Goal: Information Seeking & Learning: Learn about a topic

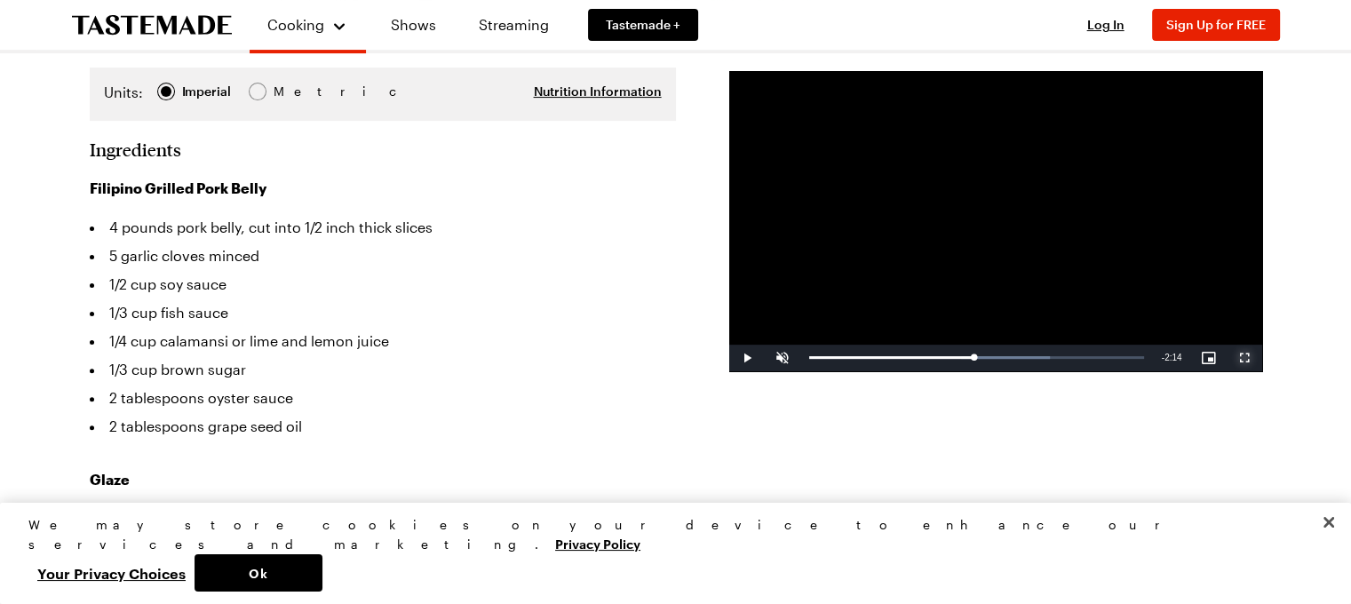
click at [1243, 358] on span "Video Player" at bounding box center [1244, 358] width 36 height 0
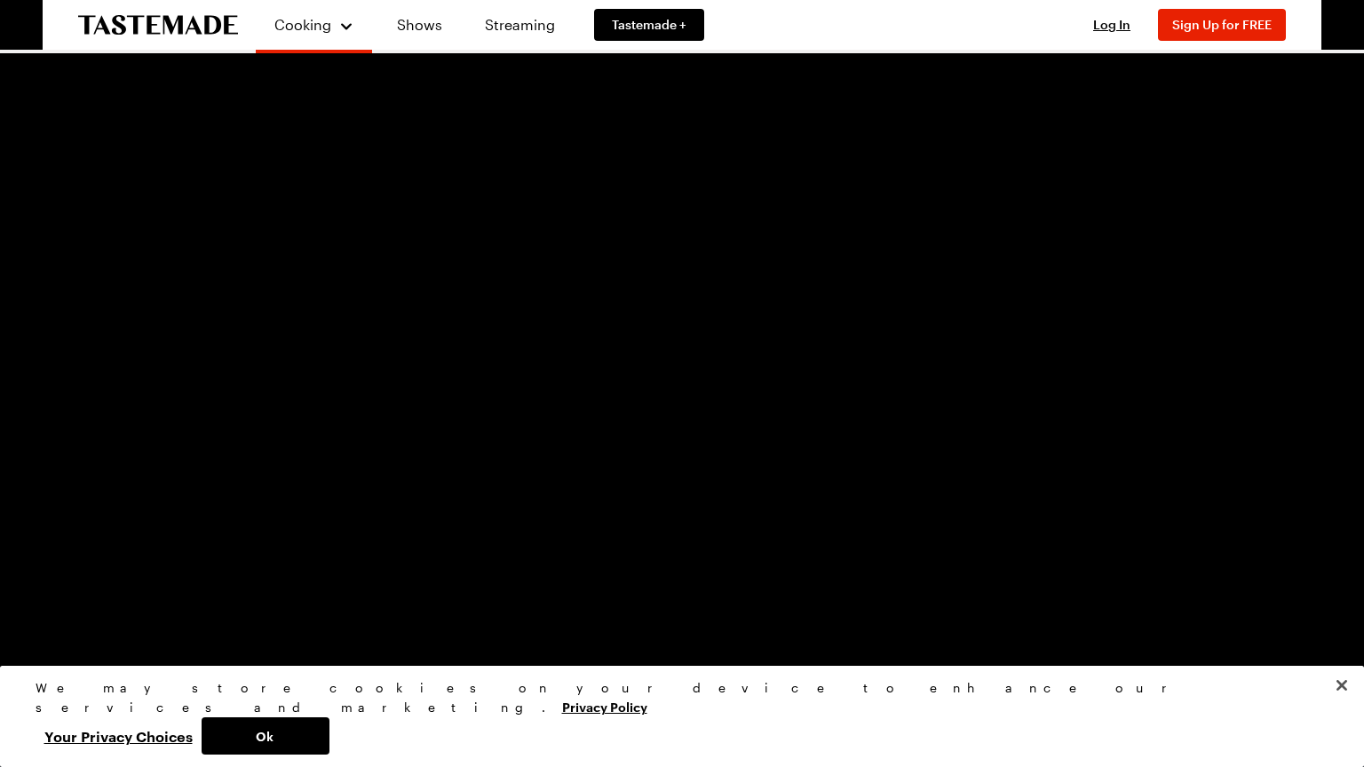
click at [16, 603] on span "Video Player" at bounding box center [18, 754] width 36 height 0
click at [55, 603] on span "Video Player" at bounding box center [54, 754] width 36 height 0
click at [20, 603] on span "Video Player" at bounding box center [18, 754] width 36 height 0
click at [1346, 603] on span "Video Player" at bounding box center [1346, 754] width 36 height 0
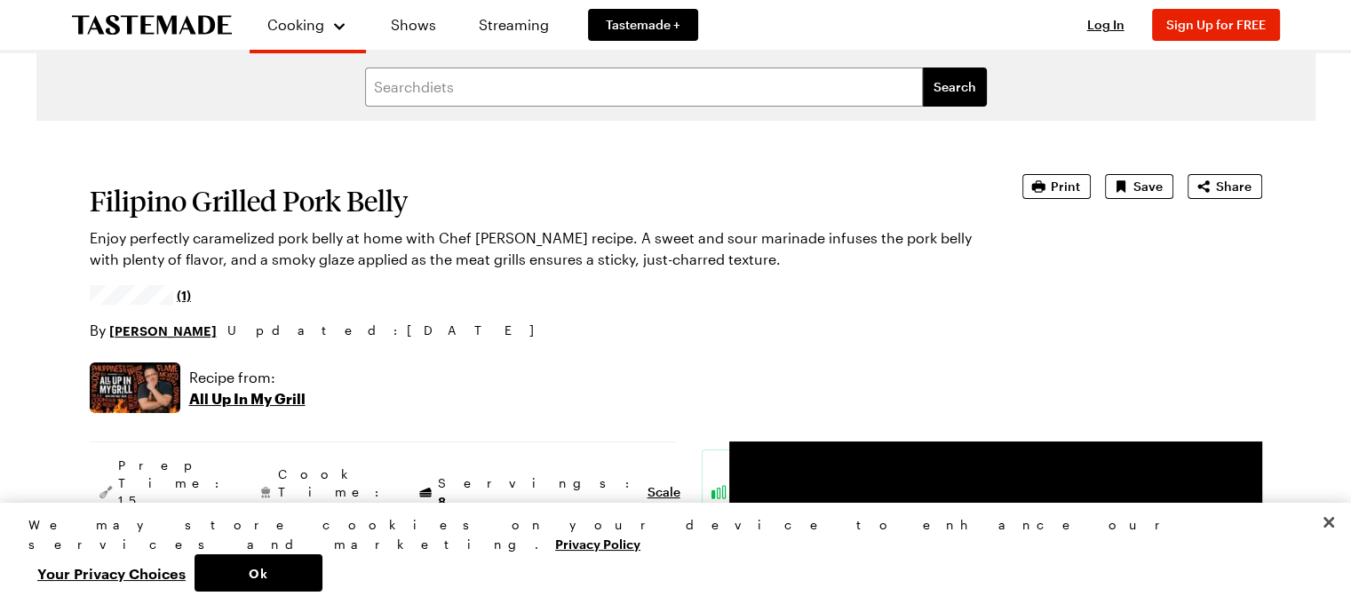
click at [236, 398] on p "All Up In My Grill" at bounding box center [247, 398] width 116 height 21
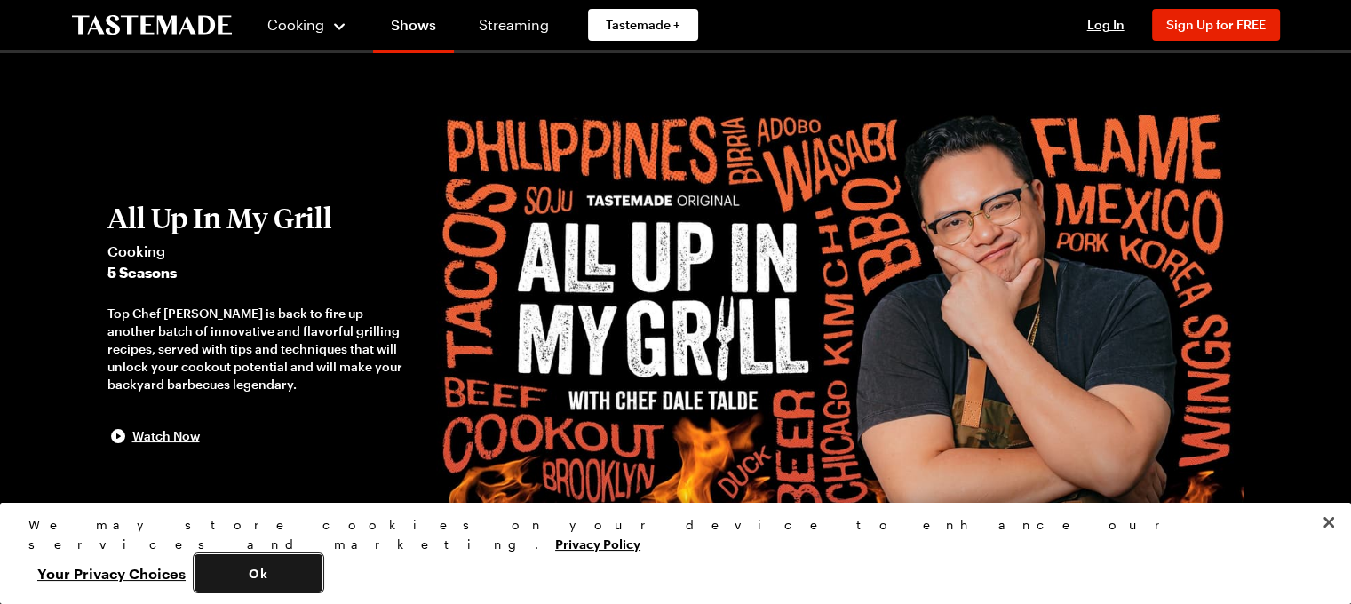
click at [322, 575] on button "Ok" at bounding box center [258, 572] width 128 height 37
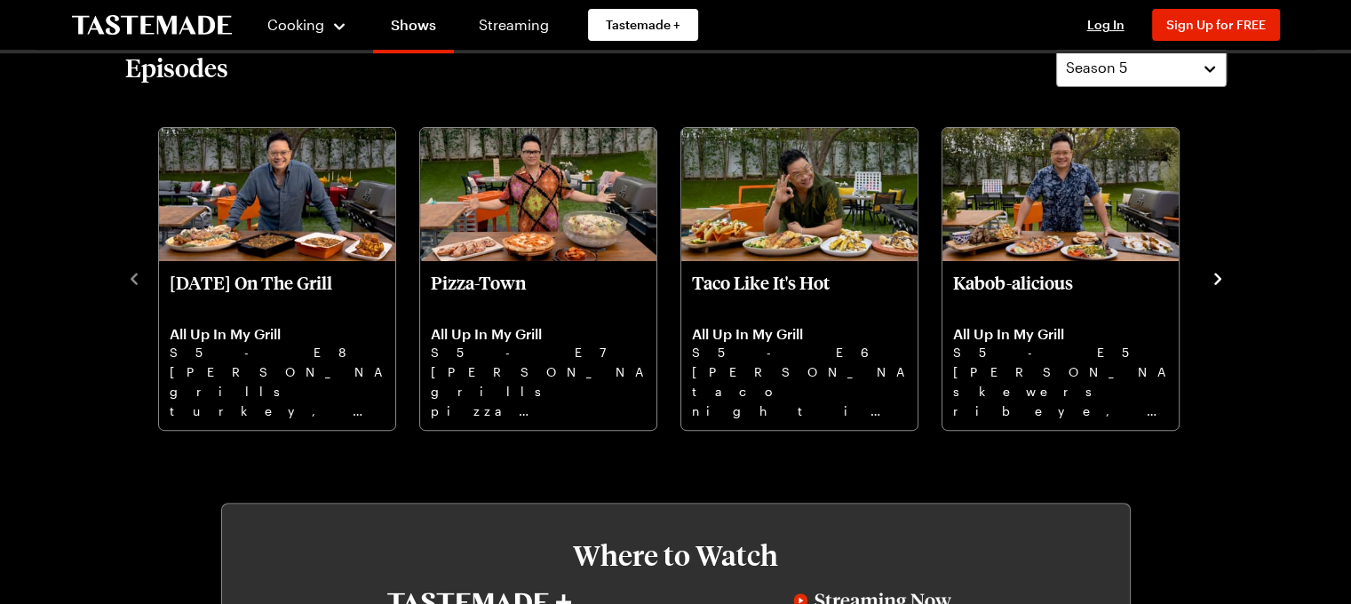
scroll to position [520, 0]
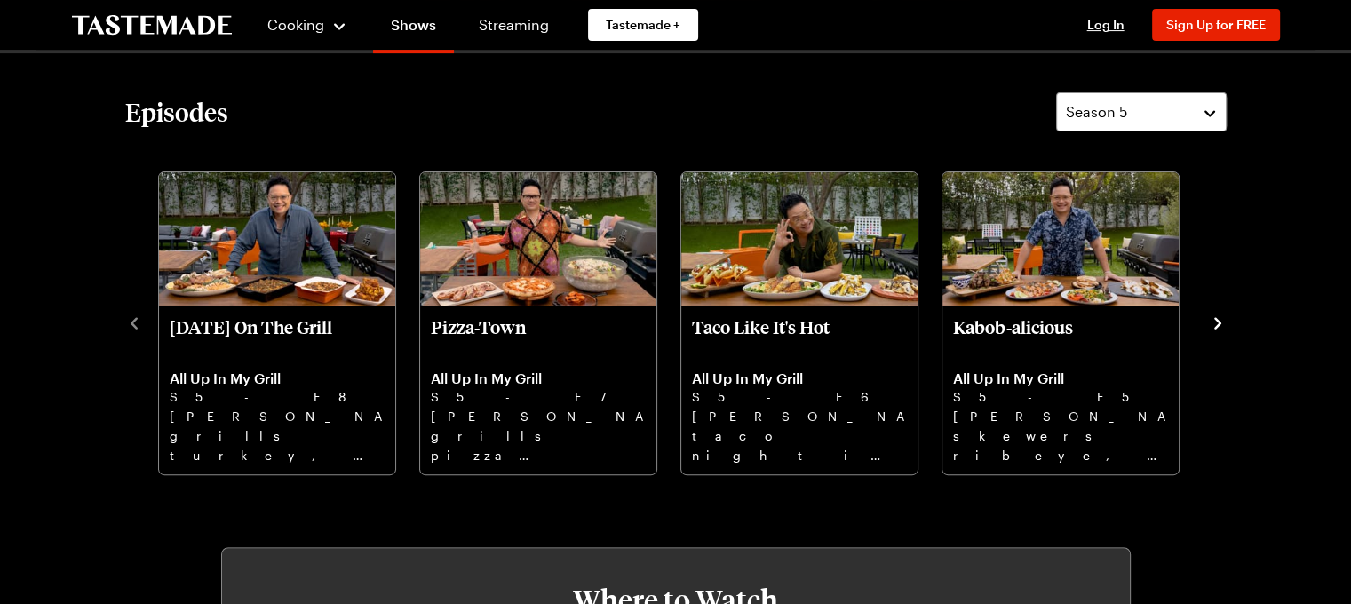
click at [1220, 319] on icon "navigate to next item" at bounding box center [1218, 323] width 18 height 18
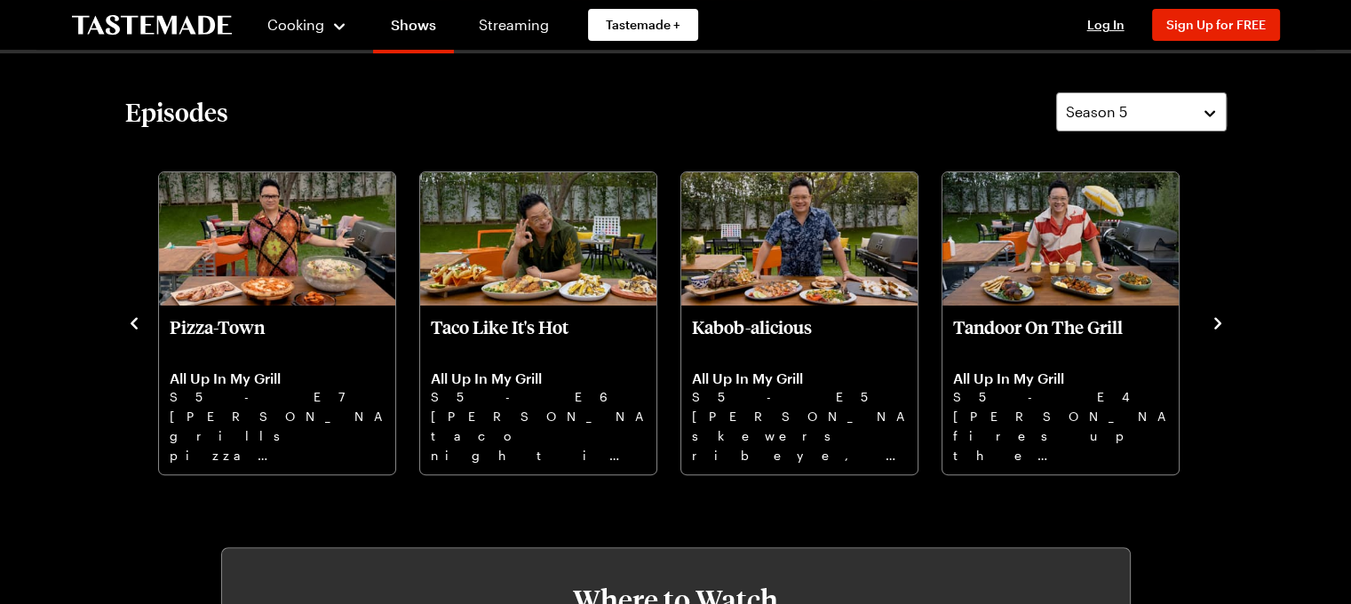
click at [1220, 319] on icon "navigate to next item" at bounding box center [1218, 323] width 18 height 18
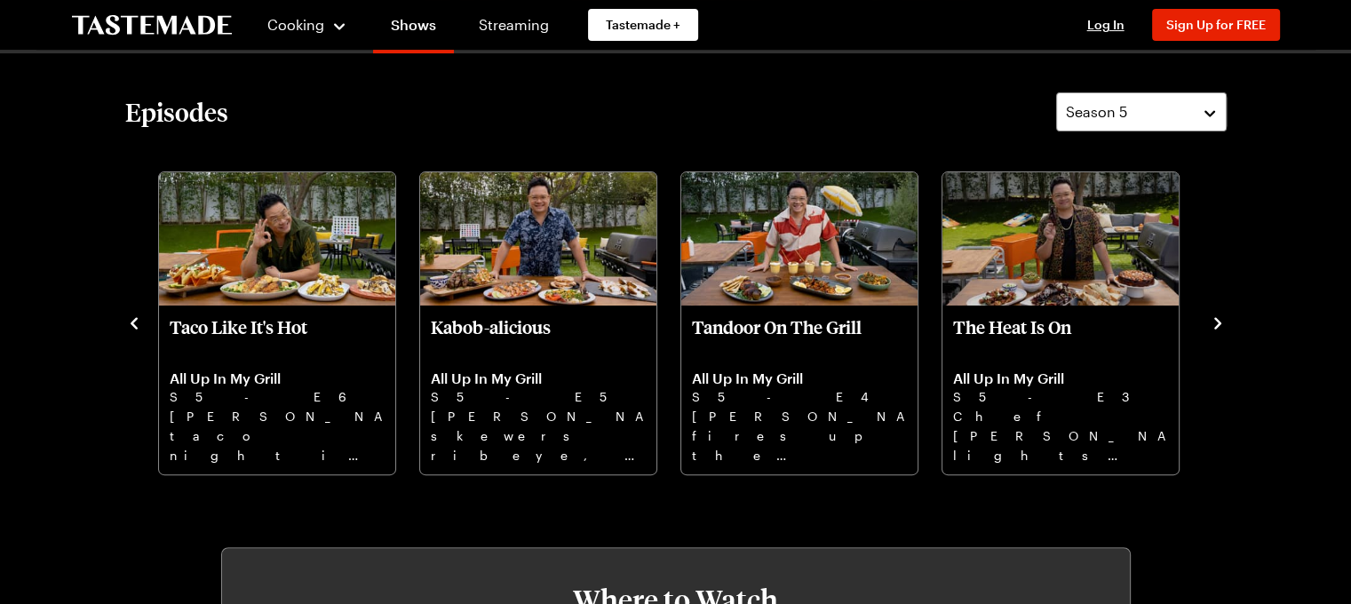
click at [1220, 319] on icon "navigate to next item" at bounding box center [1218, 323] width 18 height 18
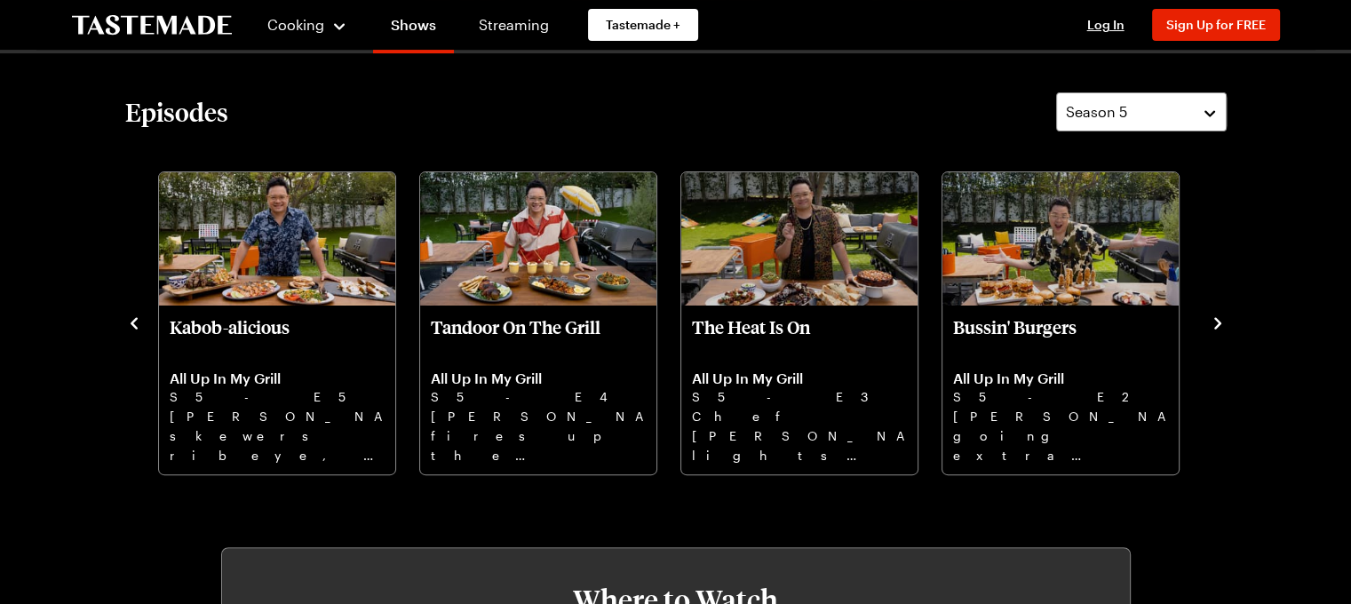
click at [1220, 319] on icon "navigate to next item" at bounding box center [1218, 323] width 18 height 18
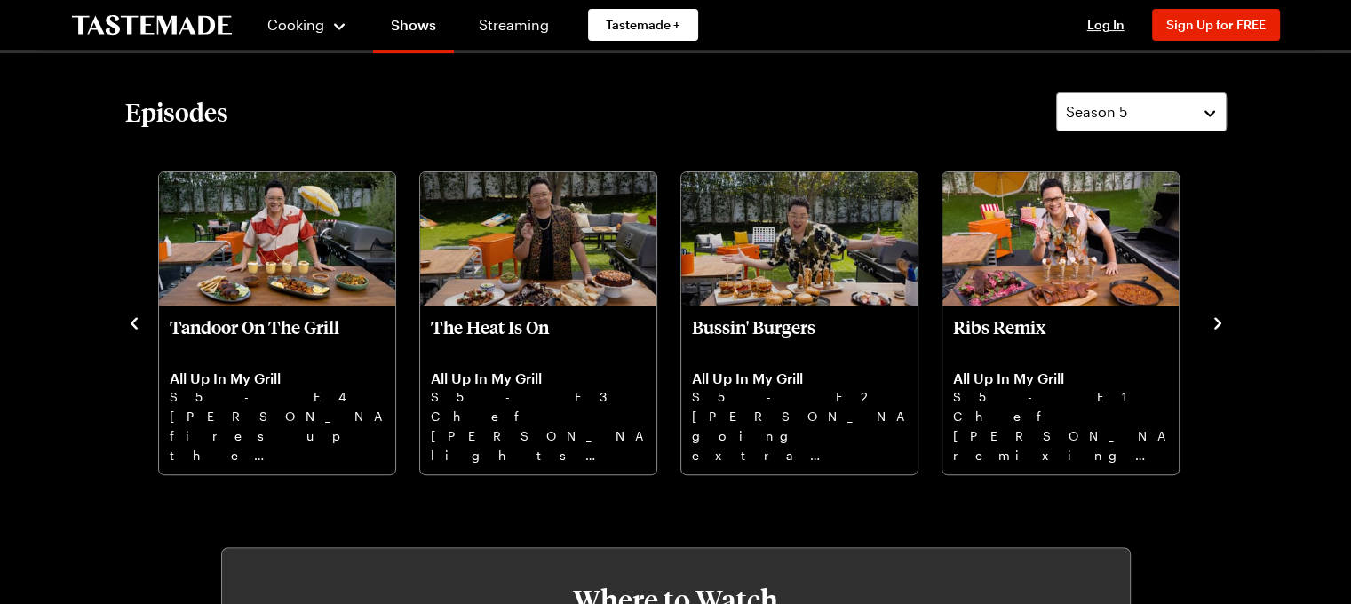
click at [1220, 319] on icon "navigate to next item" at bounding box center [1218, 323] width 18 height 18
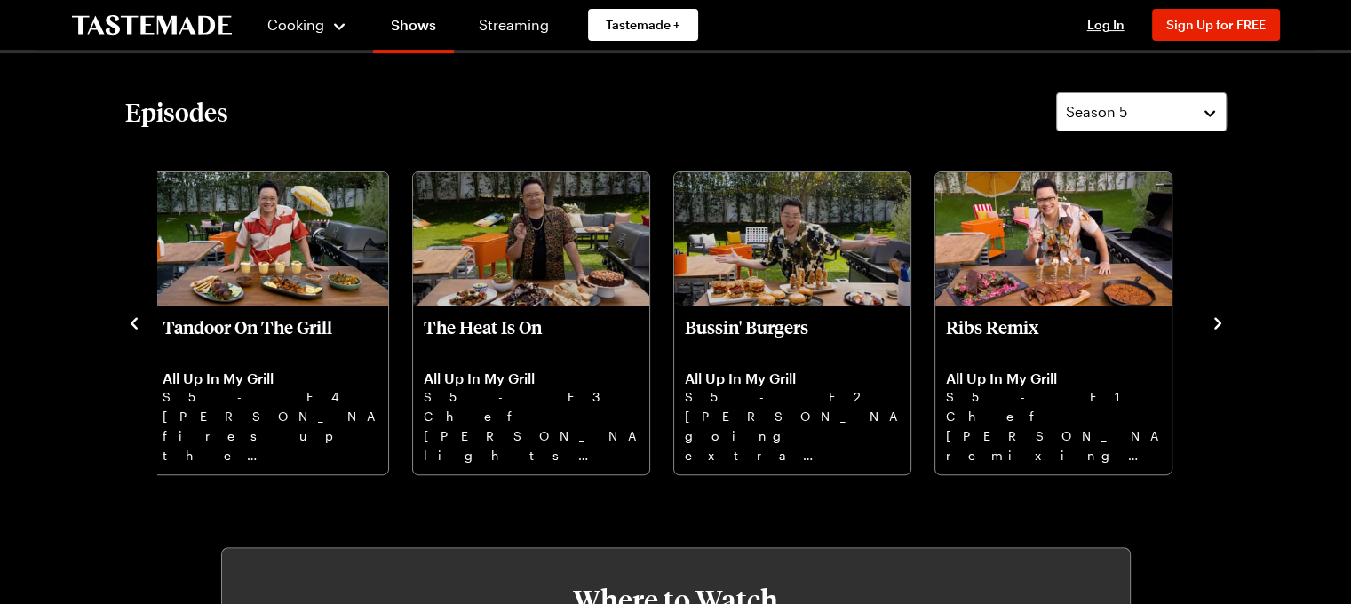
click at [135, 321] on icon "navigate to previous item" at bounding box center [134, 323] width 18 height 18
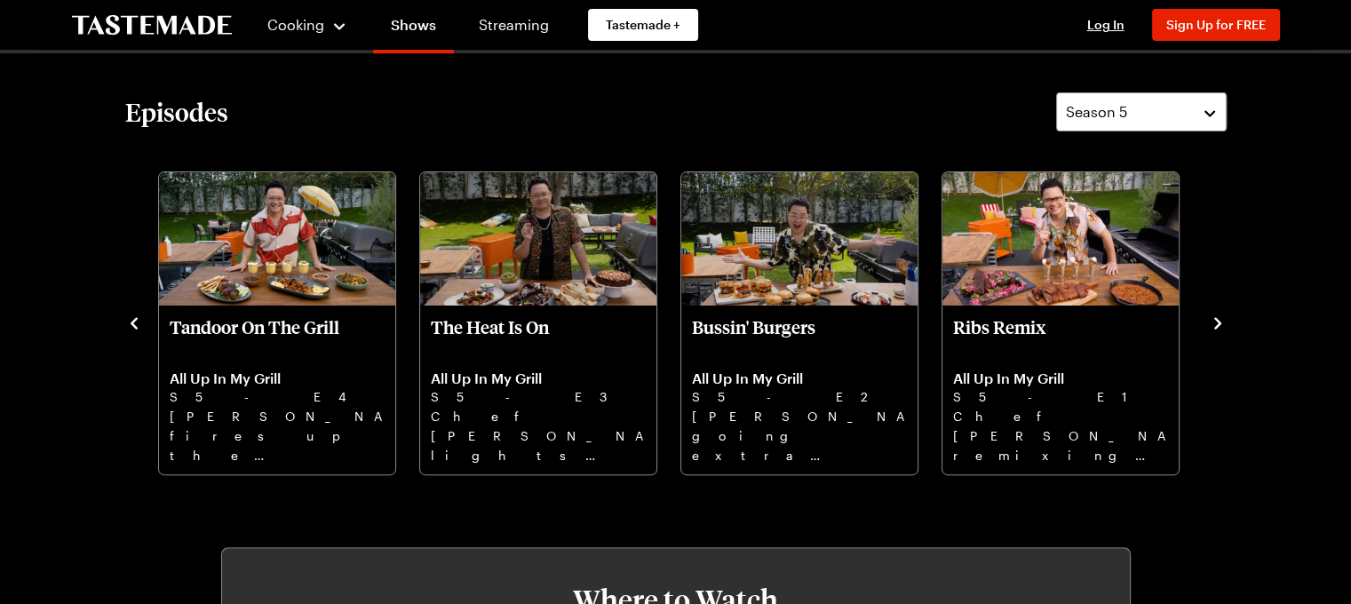
click at [135, 321] on icon "navigate to previous item" at bounding box center [134, 323] width 18 height 18
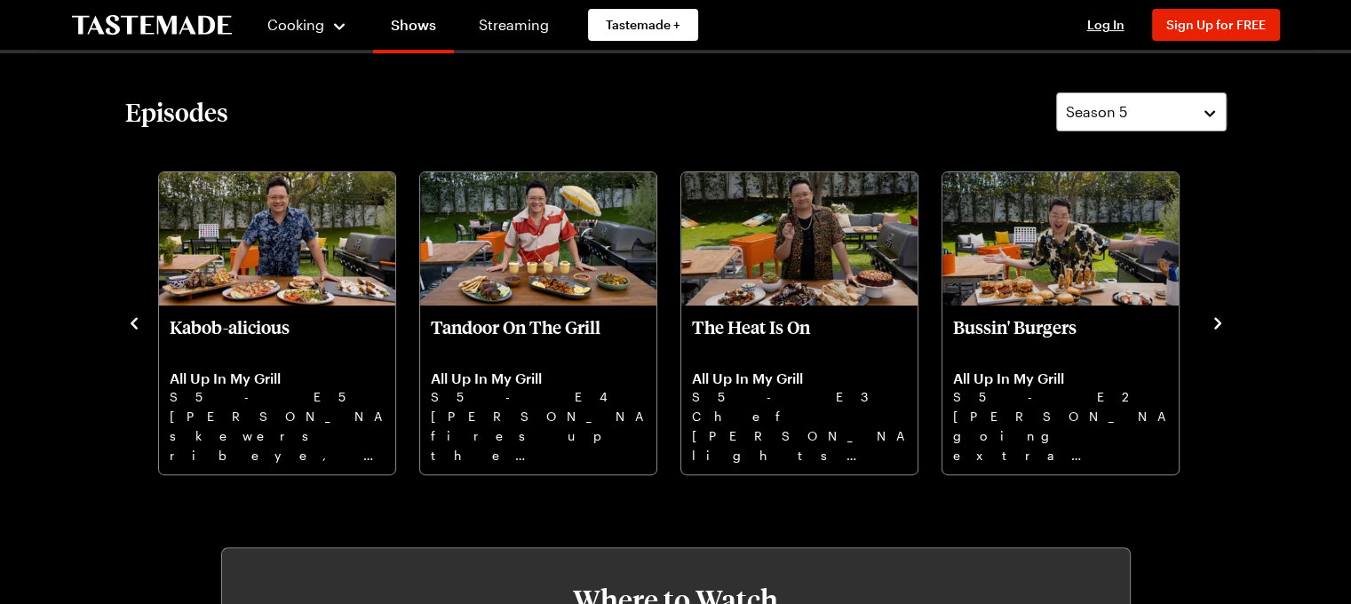
click at [135, 321] on icon "navigate to previous item" at bounding box center [134, 323] width 18 height 18
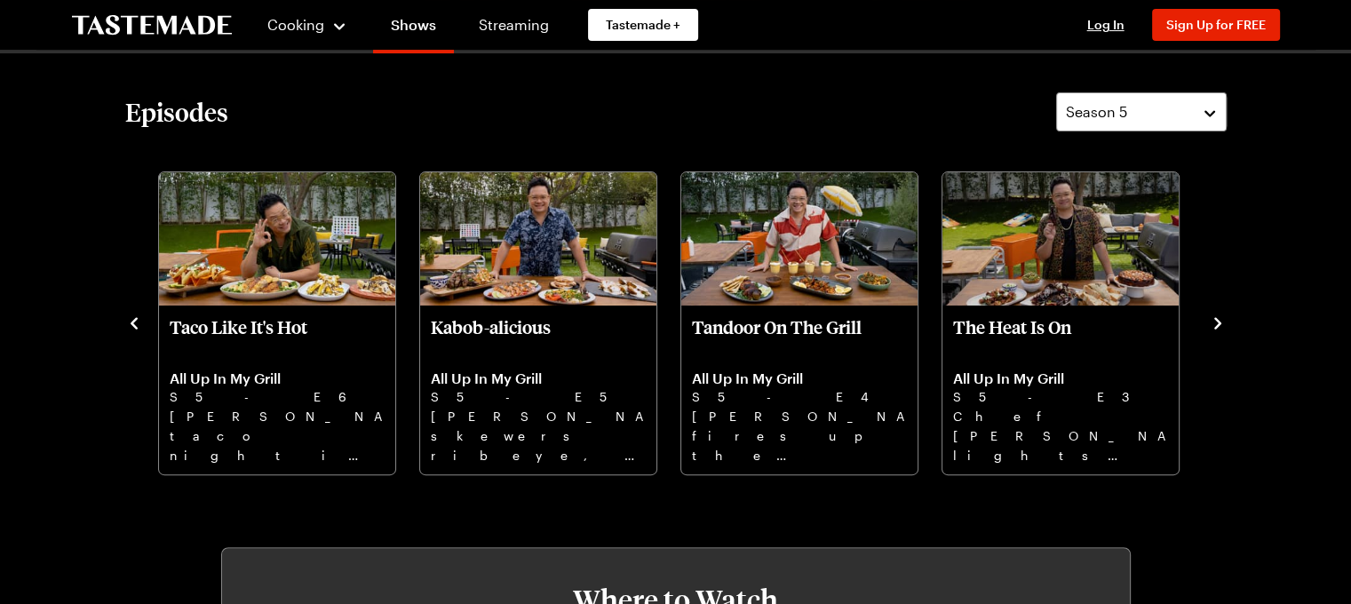
click at [135, 321] on icon "navigate to previous item" at bounding box center [134, 323] width 18 height 18
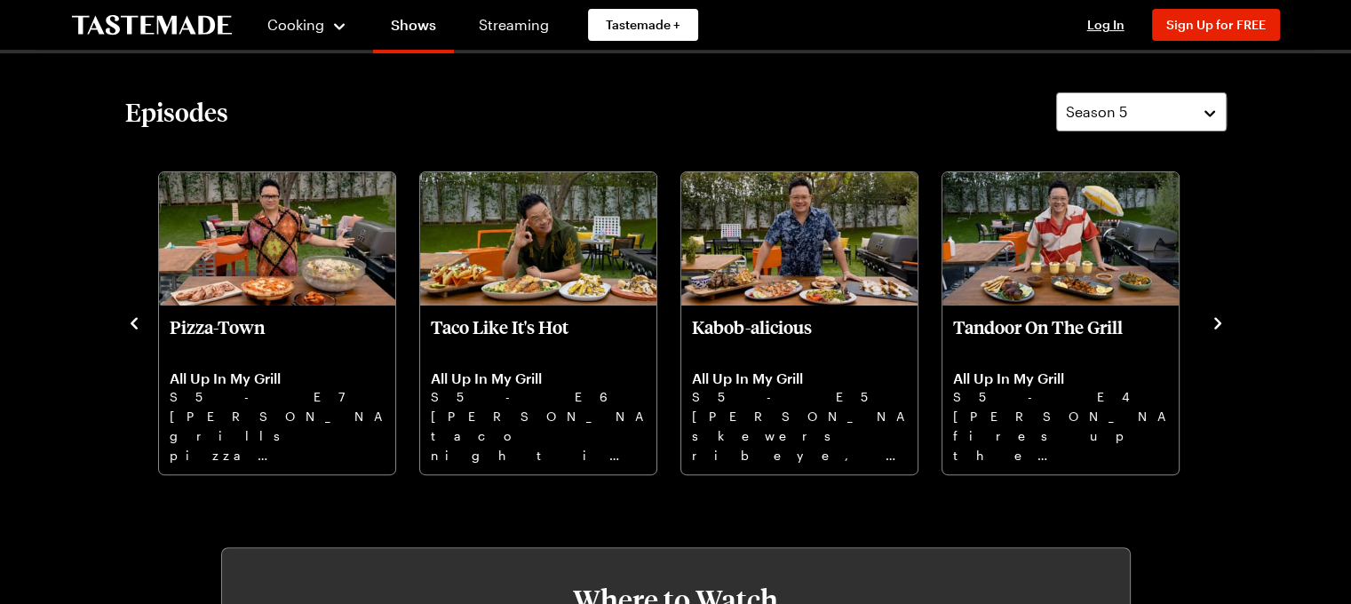
click at [135, 321] on icon "navigate to previous item" at bounding box center [134, 323] width 18 height 18
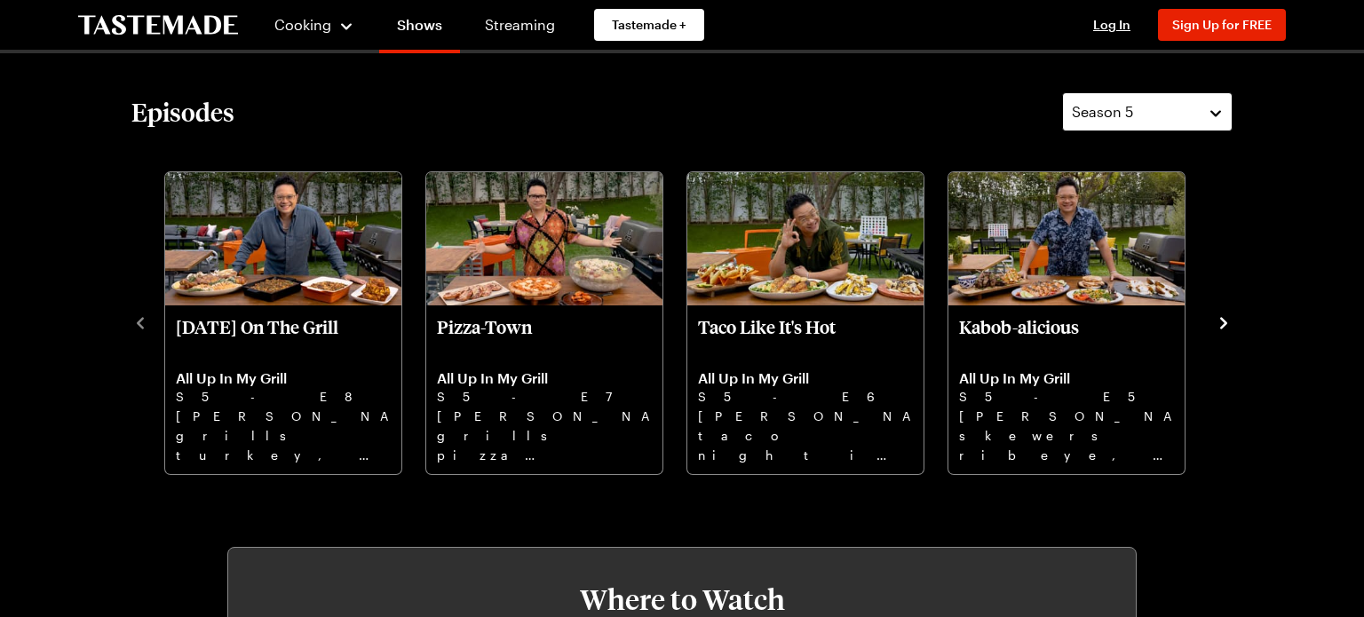
click at [1209, 109] on button "Season 5" at bounding box center [1147, 111] width 170 height 39
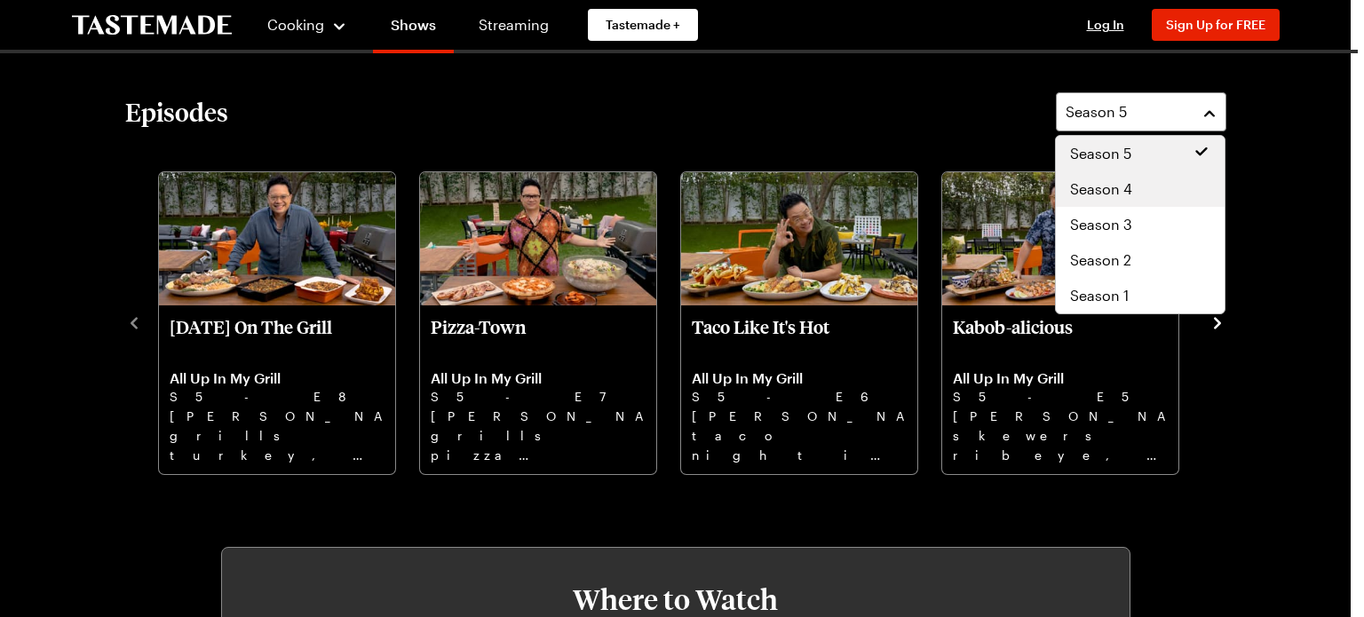
click at [1119, 185] on span "Season 4" at bounding box center [1101, 188] width 62 height 21
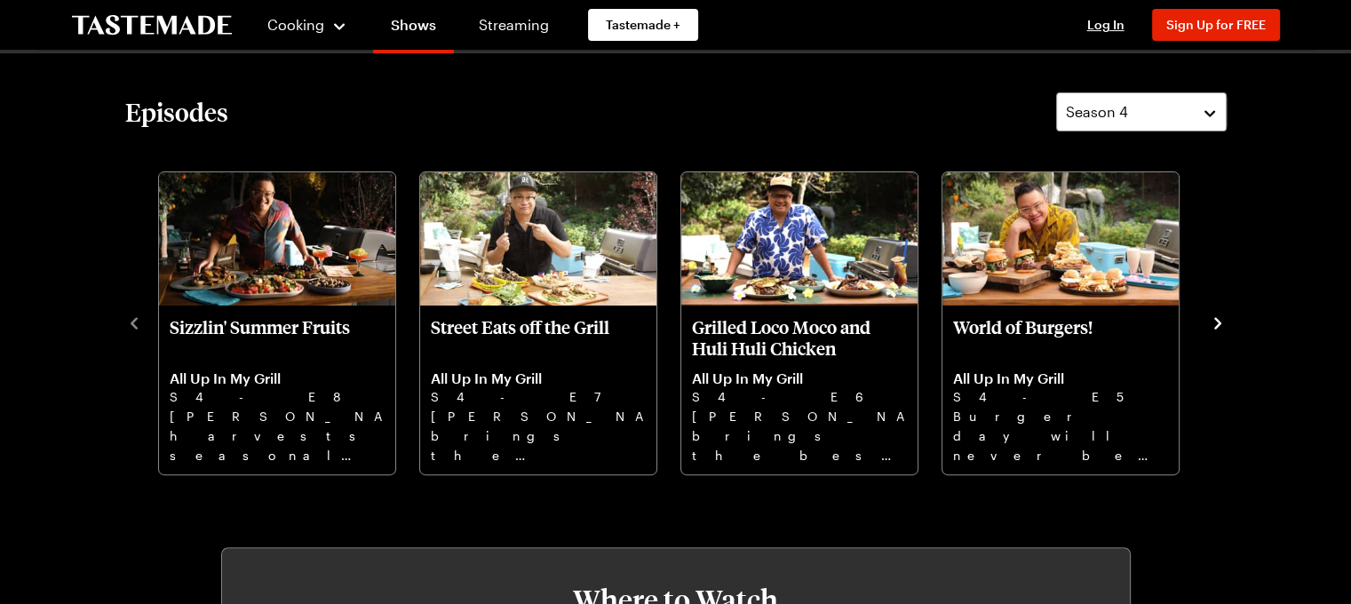
click at [1217, 323] on icon "navigate to next item" at bounding box center [1217, 323] width 7 height 12
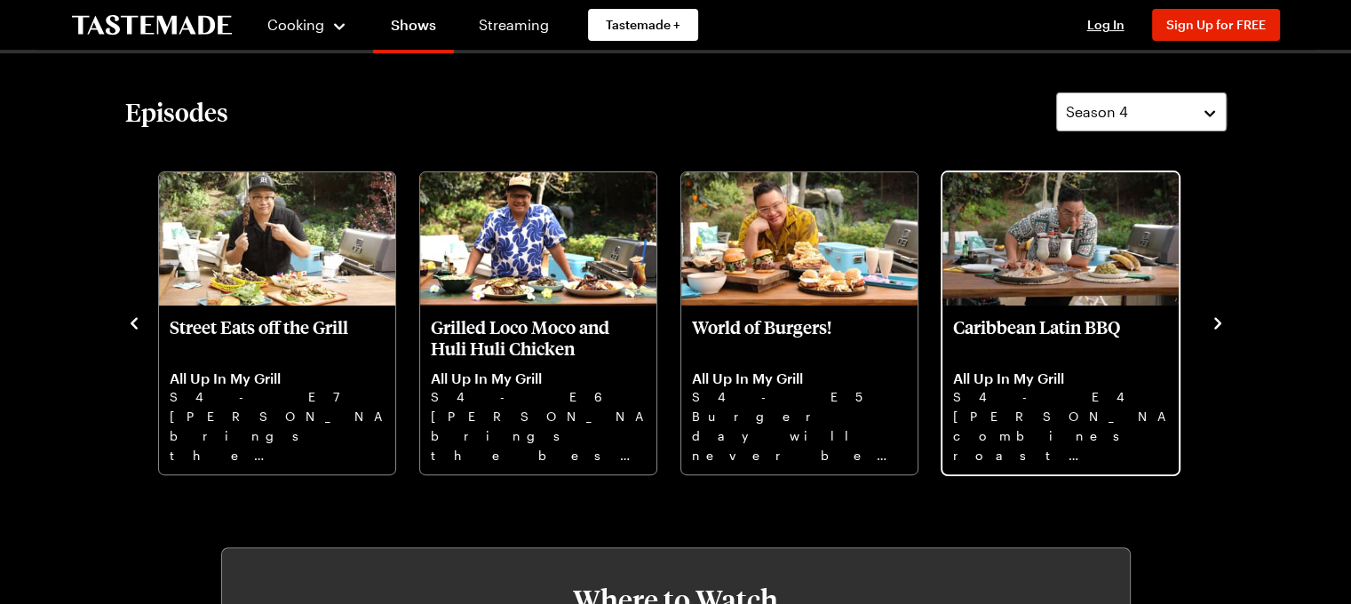
click at [1064, 318] on p "Caribbean Latin BBQ" at bounding box center [1060, 337] width 215 height 43
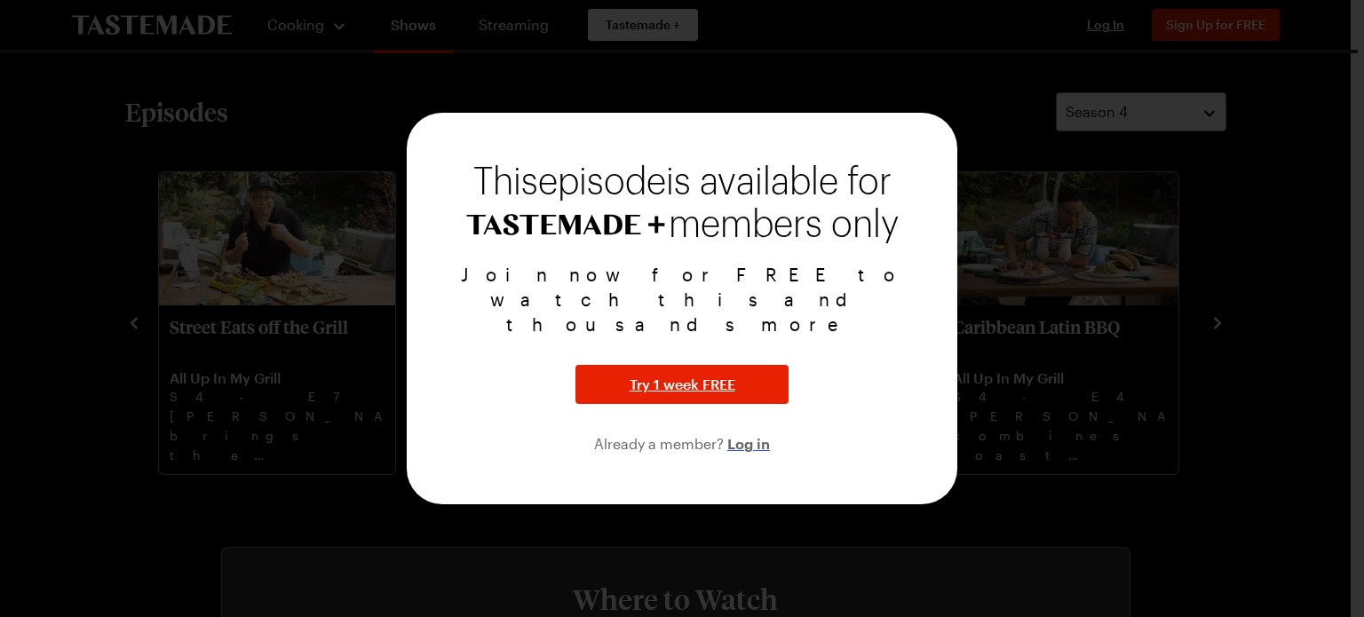
click at [762, 432] on span "Log in" at bounding box center [748, 442] width 43 height 21
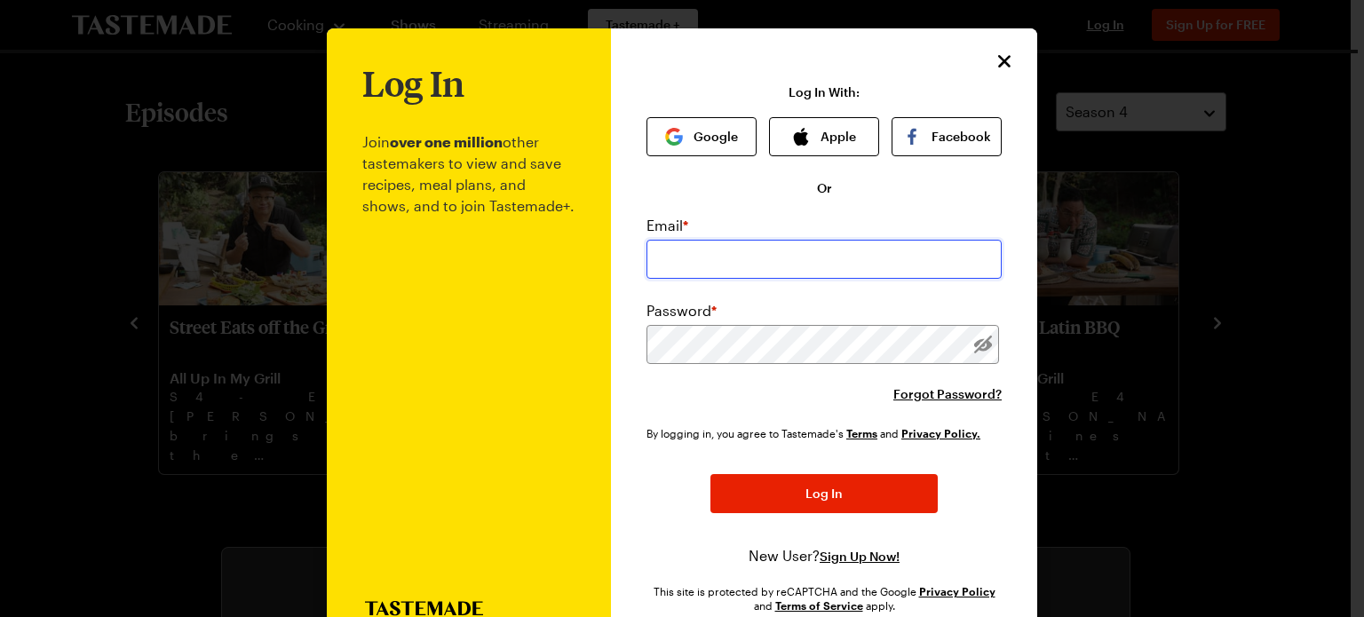
click at [773, 264] on input "email" at bounding box center [823, 259] width 355 height 39
type input "albrow.christopher@gmail.com"
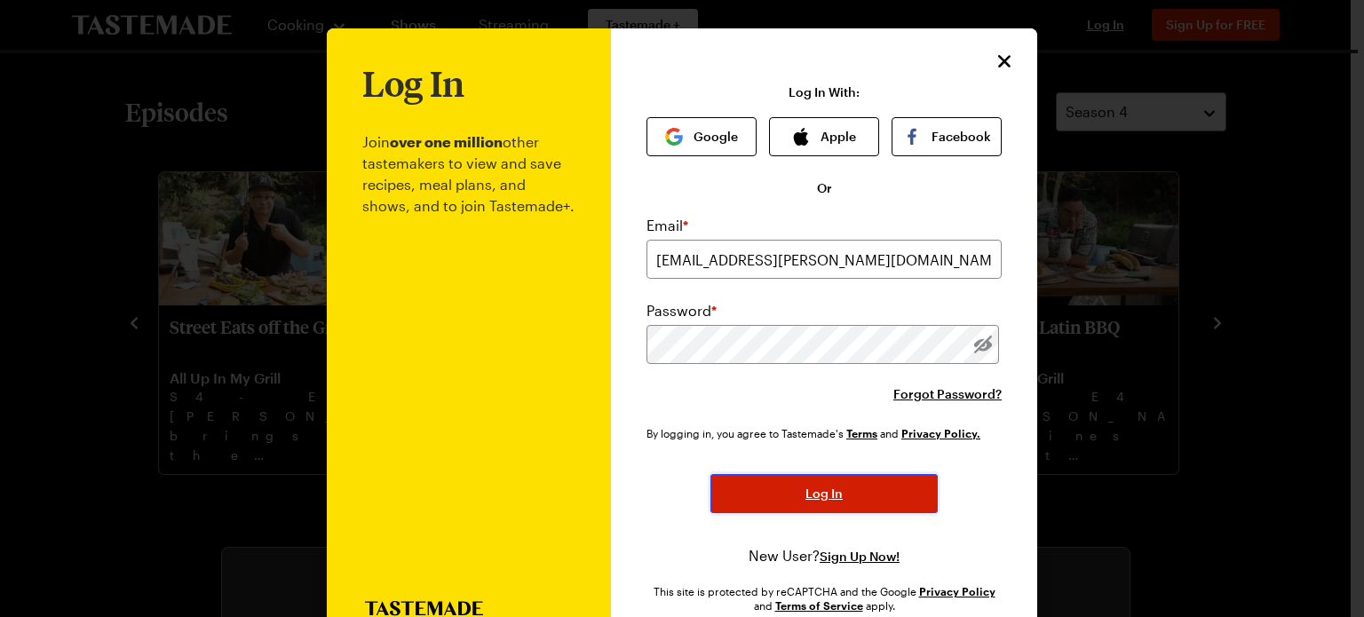
click at [880, 502] on button "Log In" at bounding box center [823, 493] width 227 height 39
click at [822, 500] on span "Log In" at bounding box center [823, 494] width 37 height 18
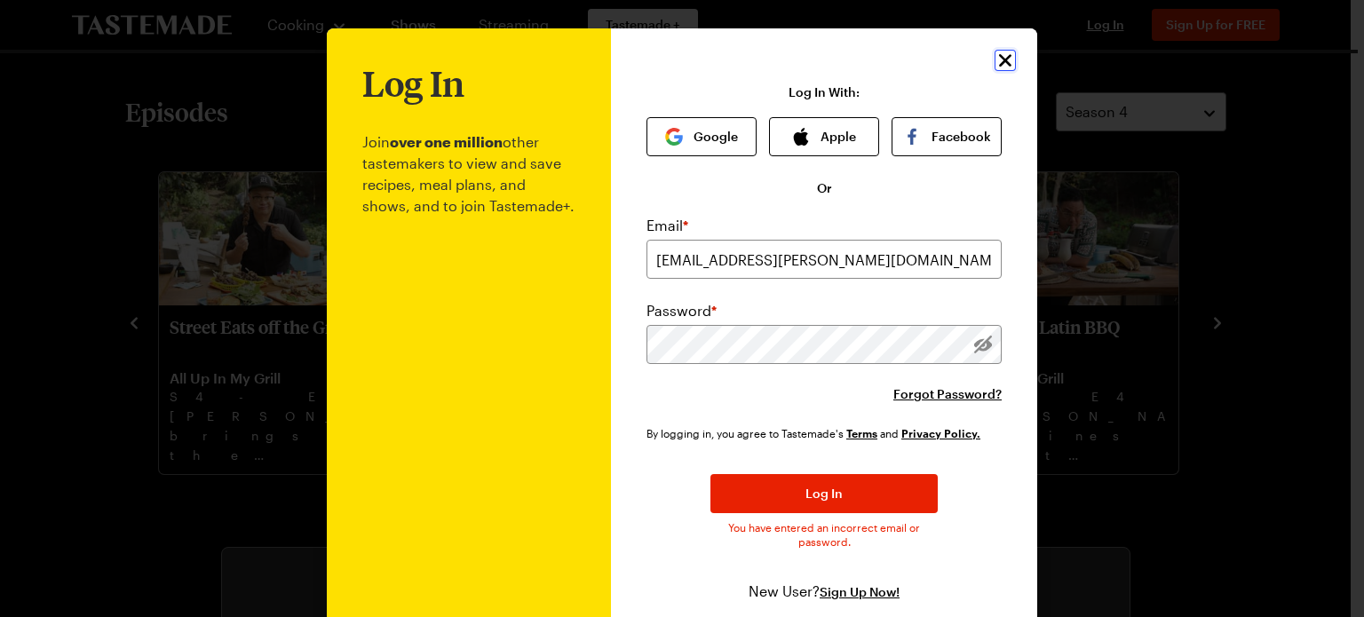
click at [997, 56] on icon "Close" at bounding box center [1005, 60] width 21 height 21
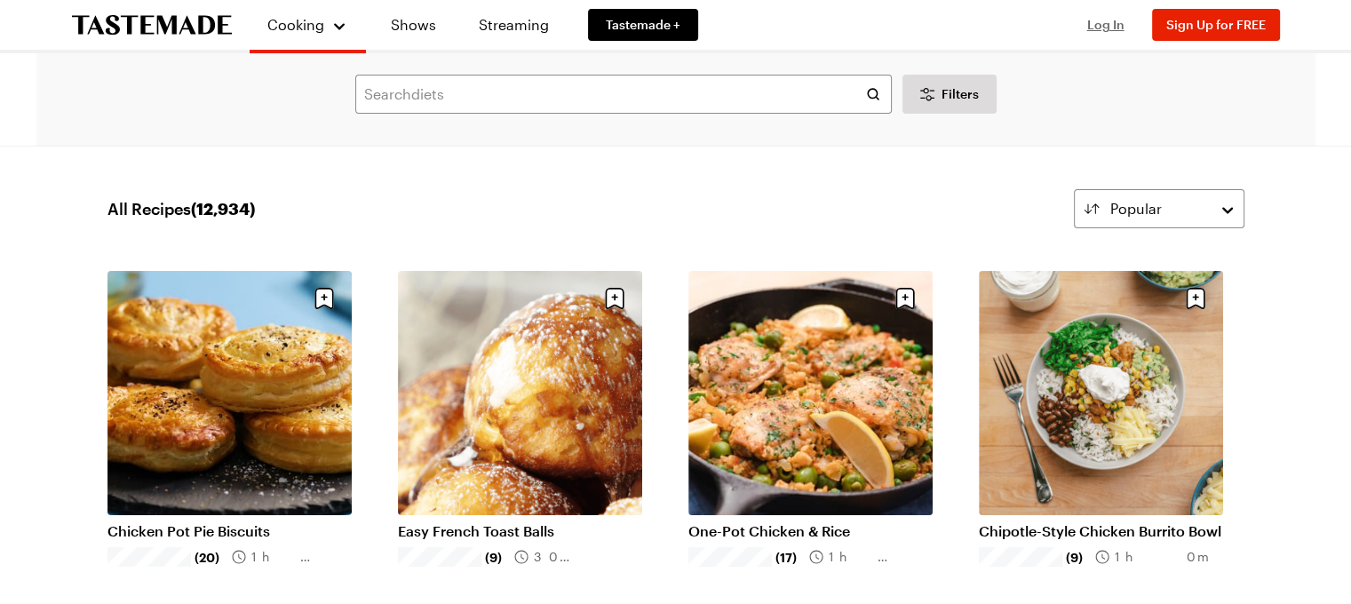
click at [1101, 25] on span "Log In" at bounding box center [1105, 24] width 37 height 15
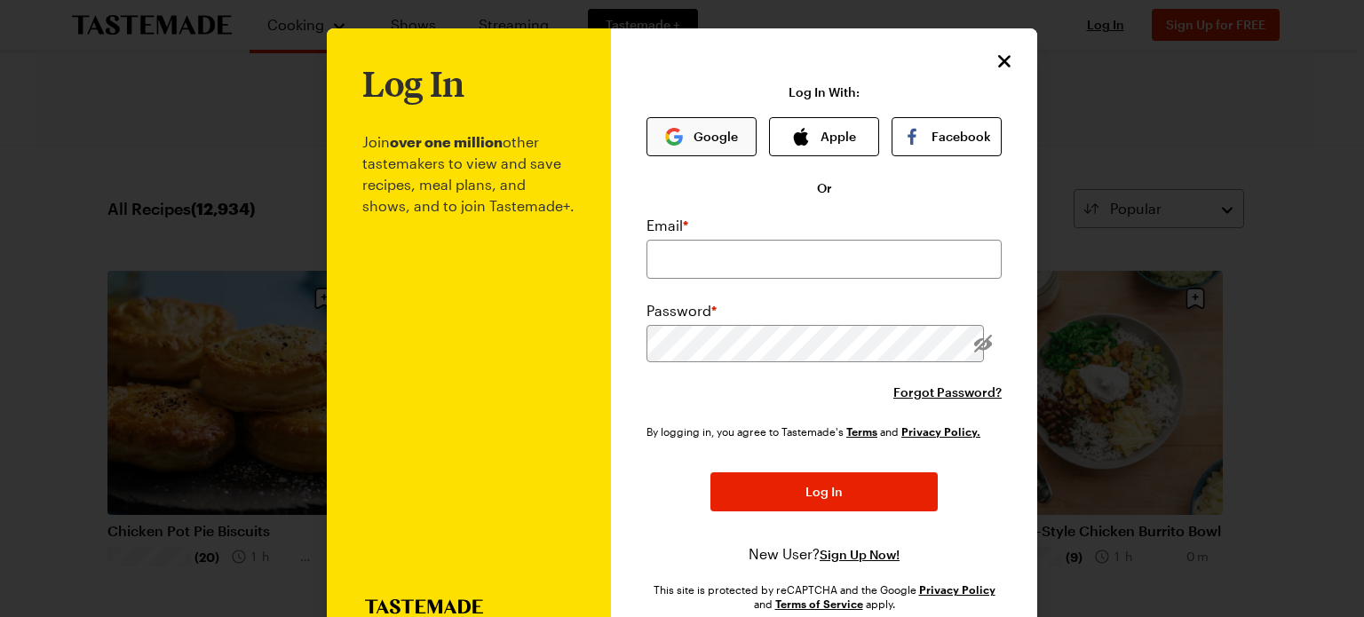
click at [723, 133] on button "Google" at bounding box center [701, 136] width 110 height 39
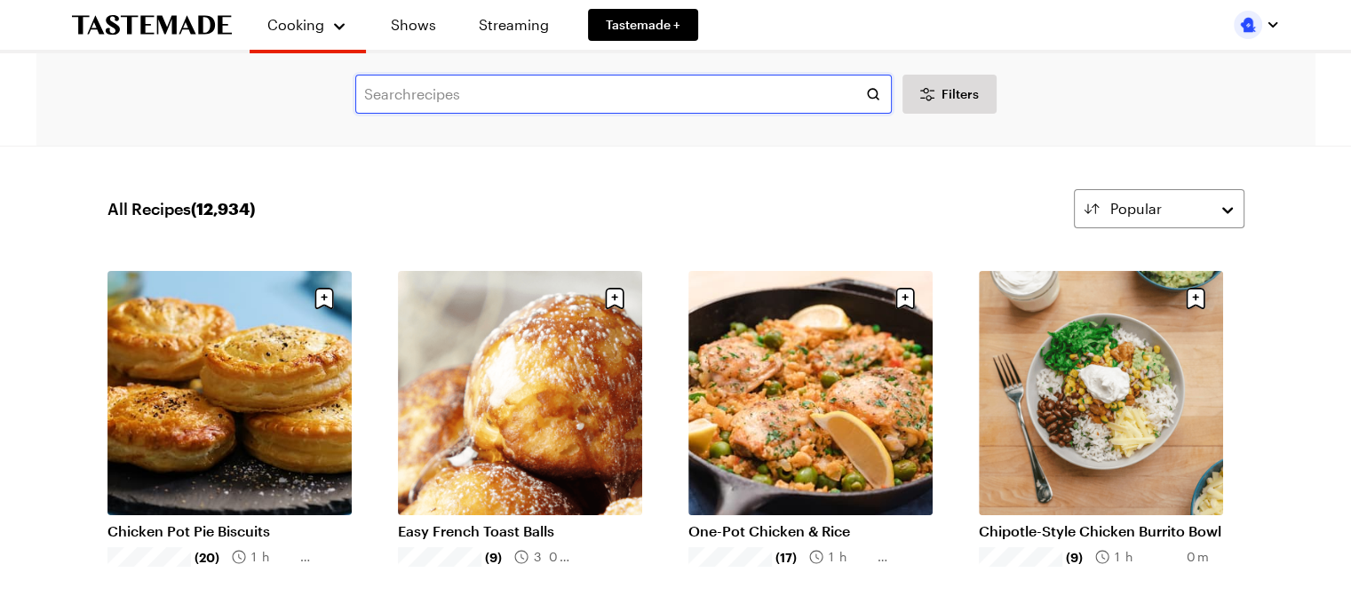
click at [485, 95] on input "text" at bounding box center [623, 94] width 536 height 39
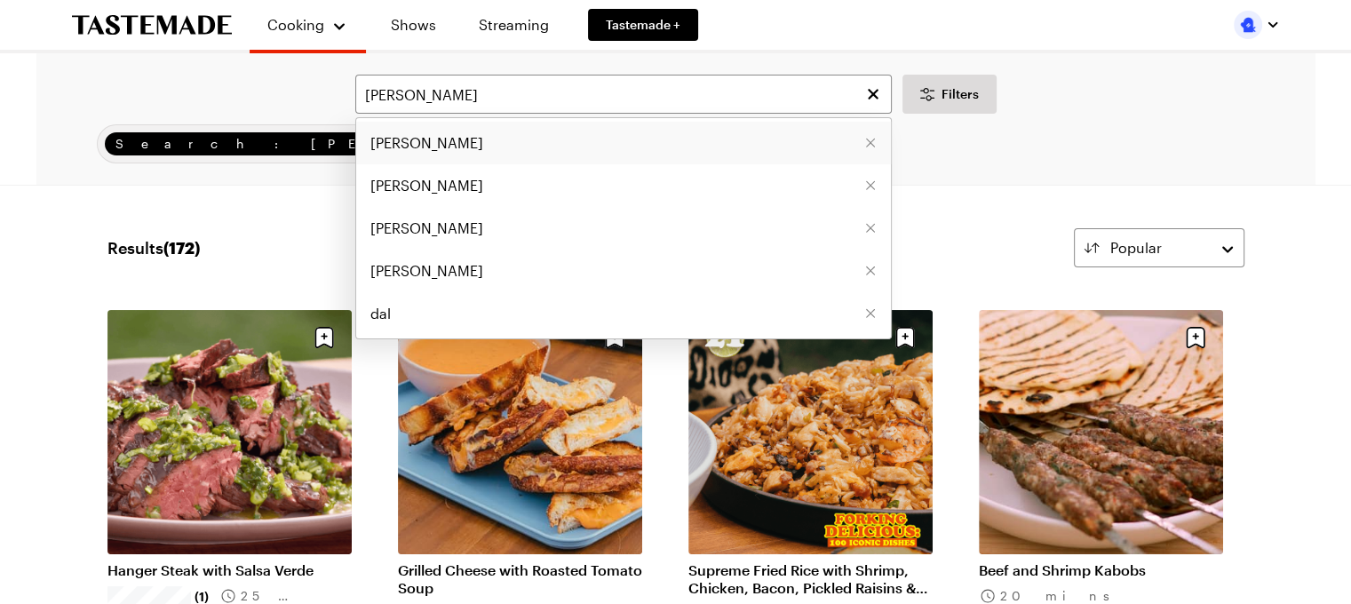
click at [424, 140] on span "dale talde" at bounding box center [426, 142] width 113 height 21
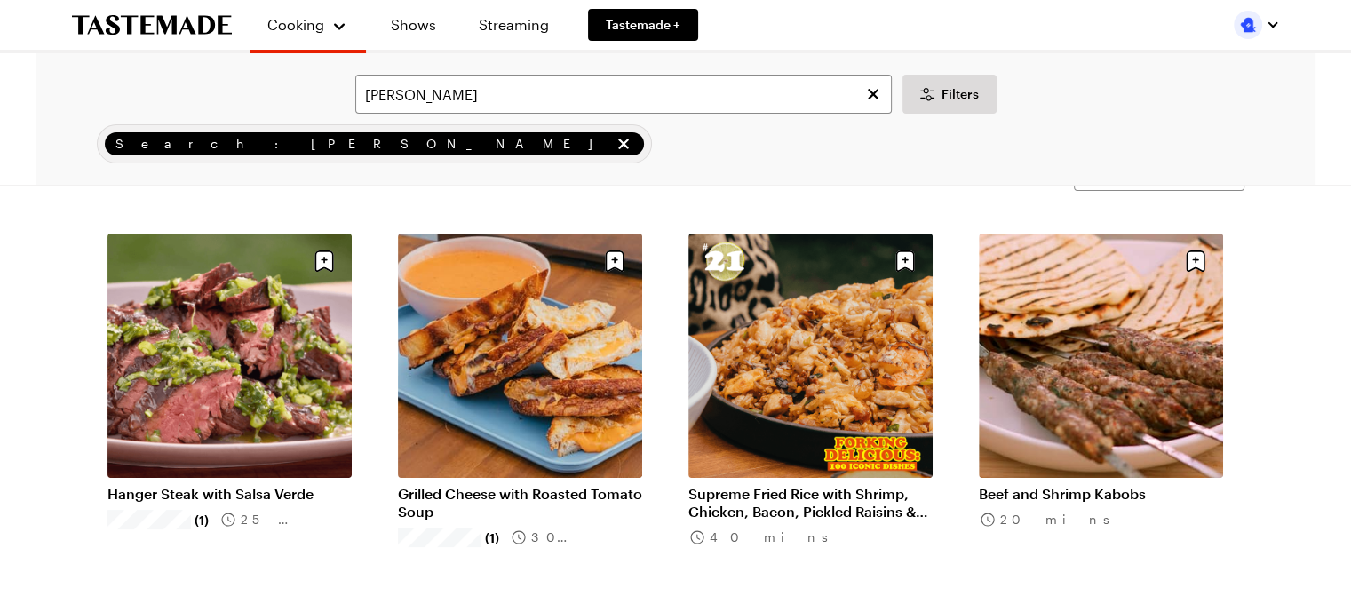
scroll to position [74, 0]
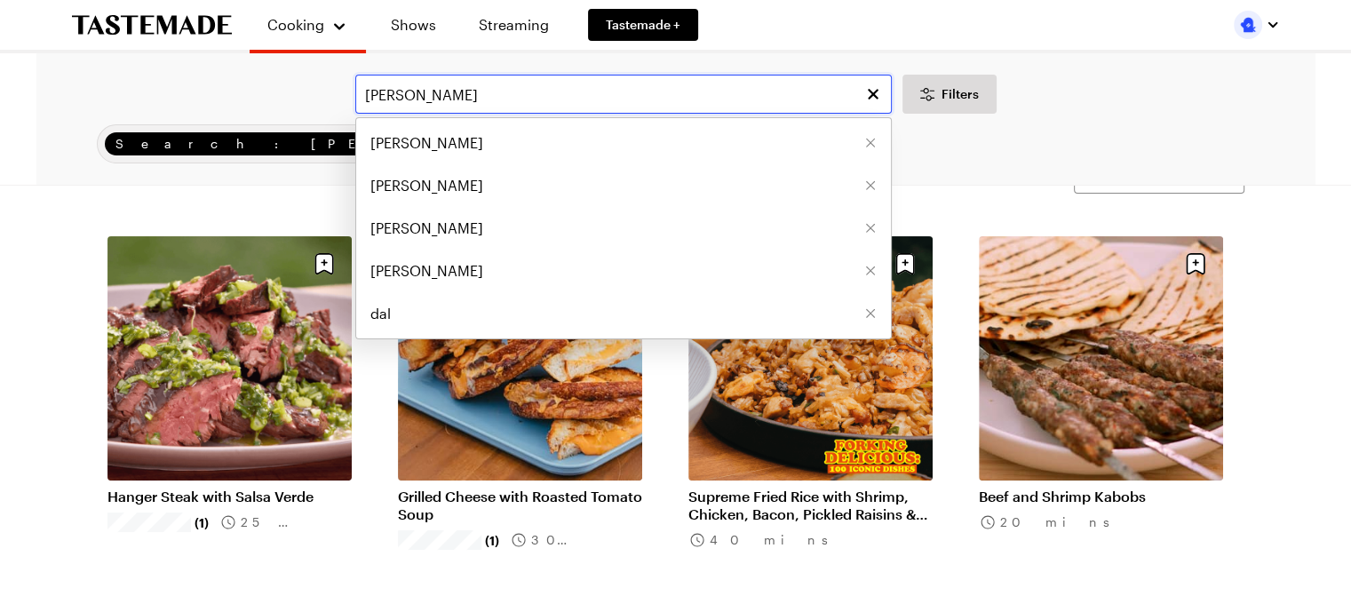
drag, startPoint x: 440, startPoint y: 91, endPoint x: 359, endPoint y: 93, distance: 80.8
click at [359, 93] on input "dale talde" at bounding box center [623, 94] width 536 height 39
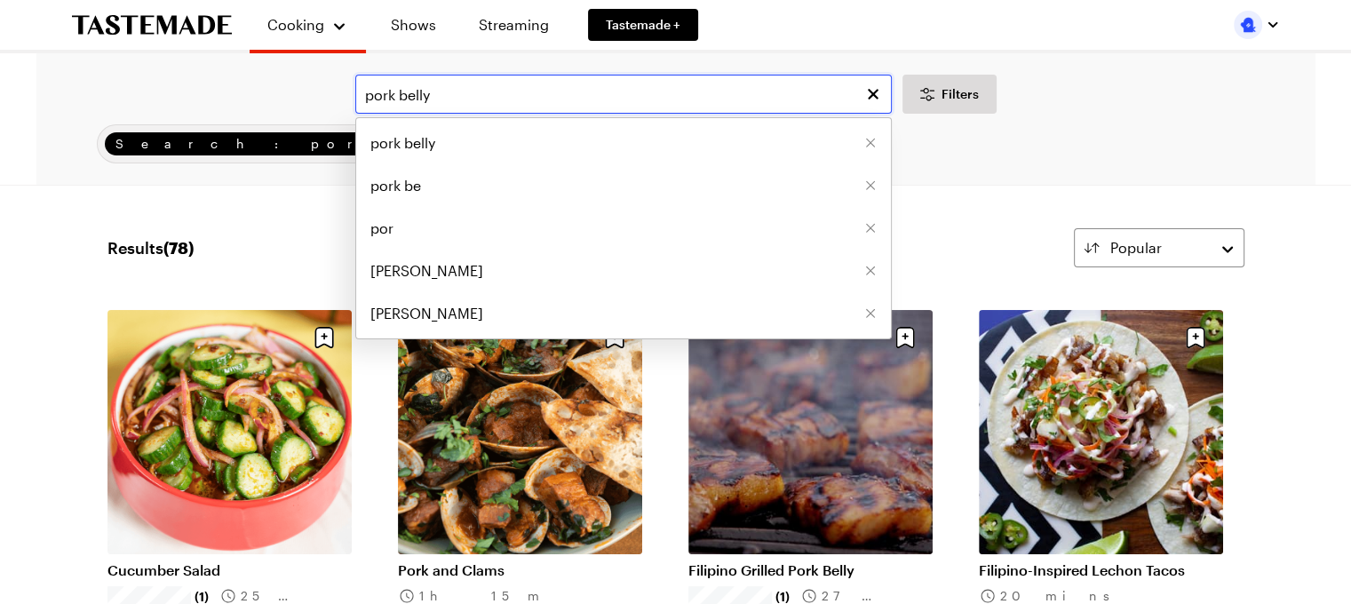
type input "pork belly"
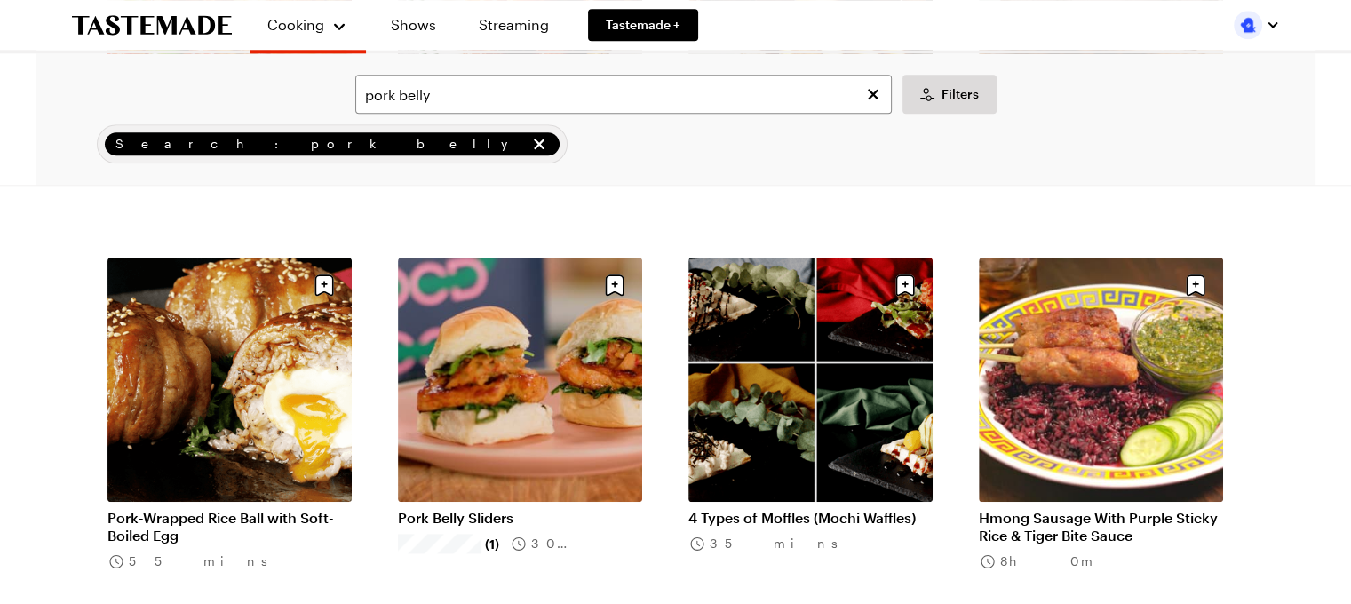
scroll to position [2015, 0]
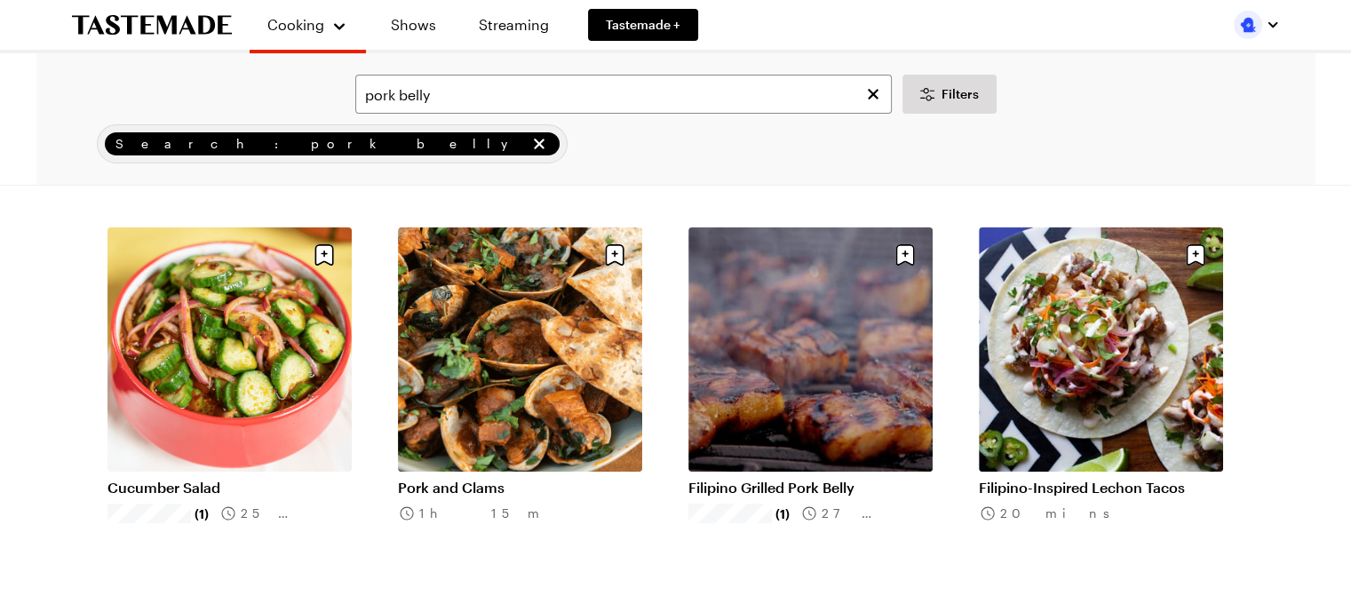
scroll to position [122, 0]
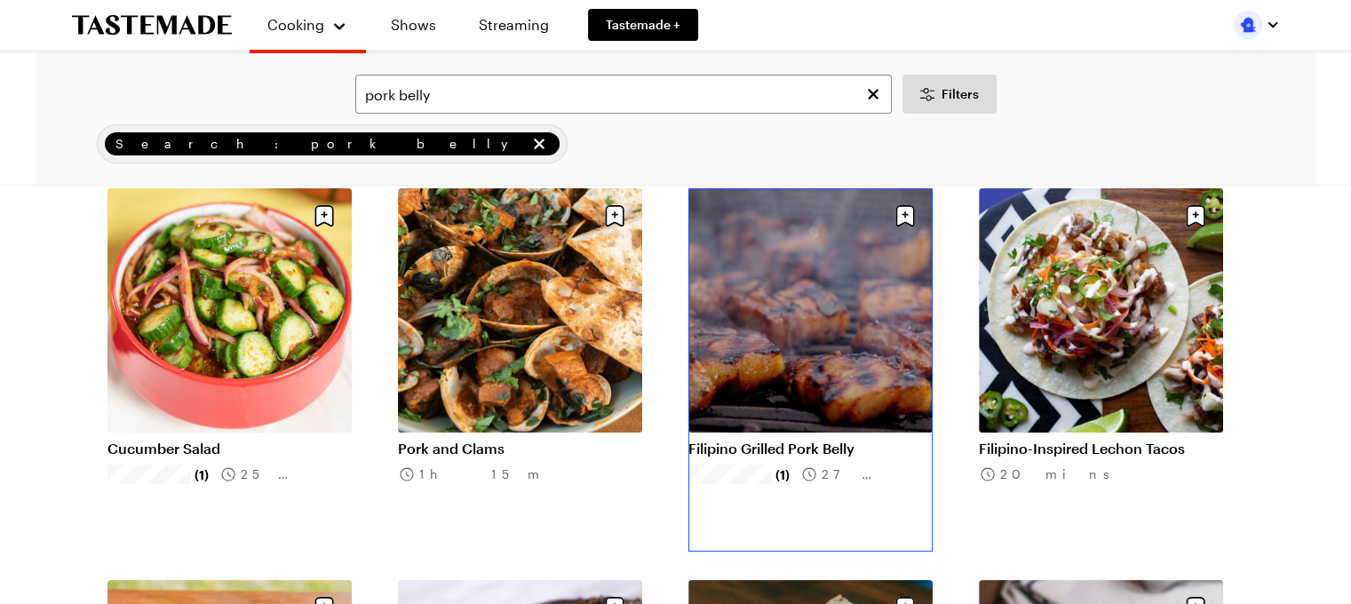
click at [785, 440] on link "Filipino Grilled Pork Belly" at bounding box center [810, 449] width 244 height 18
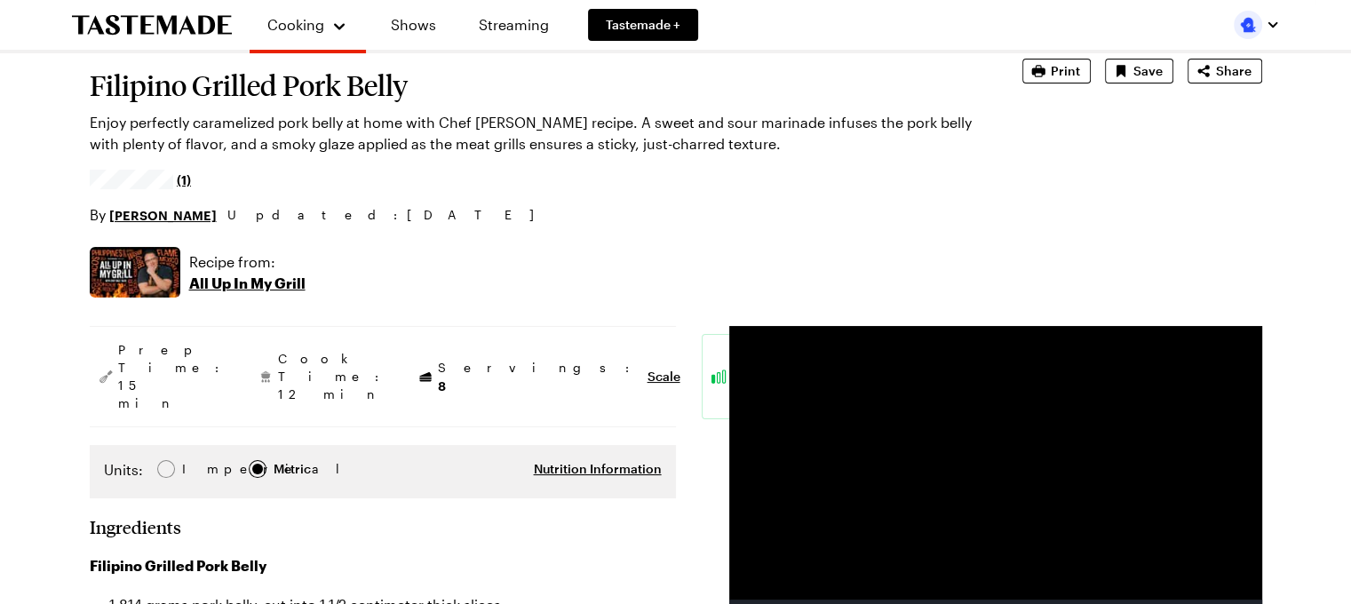
type textarea "x"
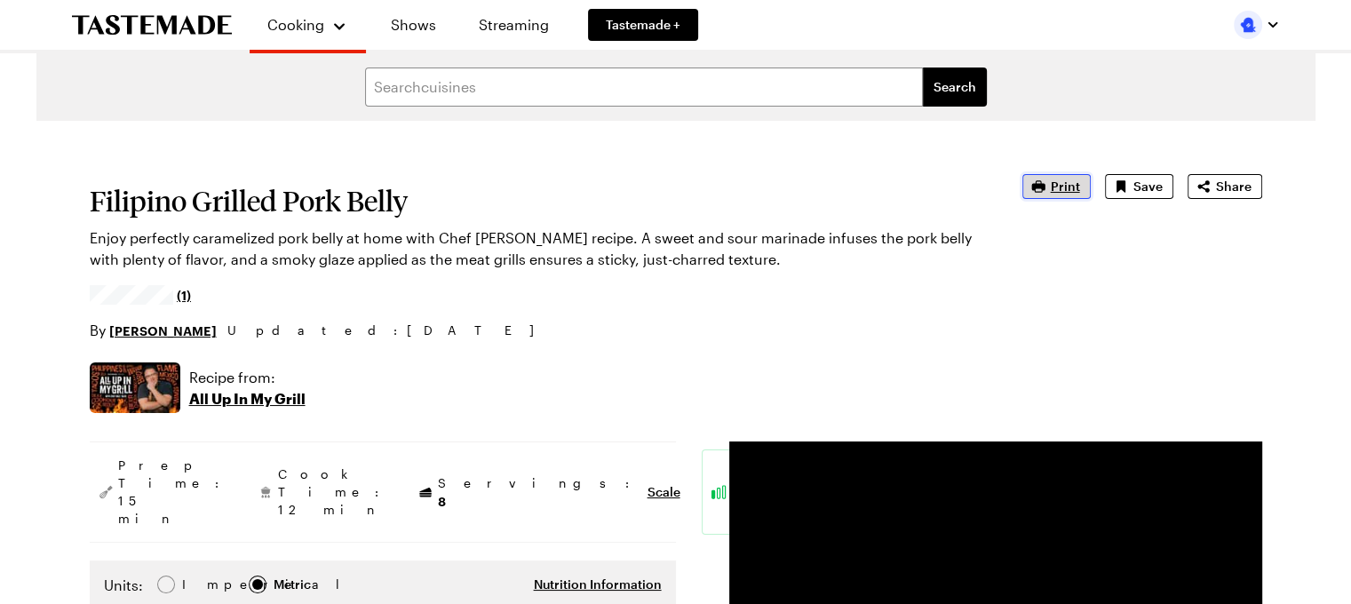
click at [1074, 185] on span "Print" at bounding box center [1065, 187] width 29 height 18
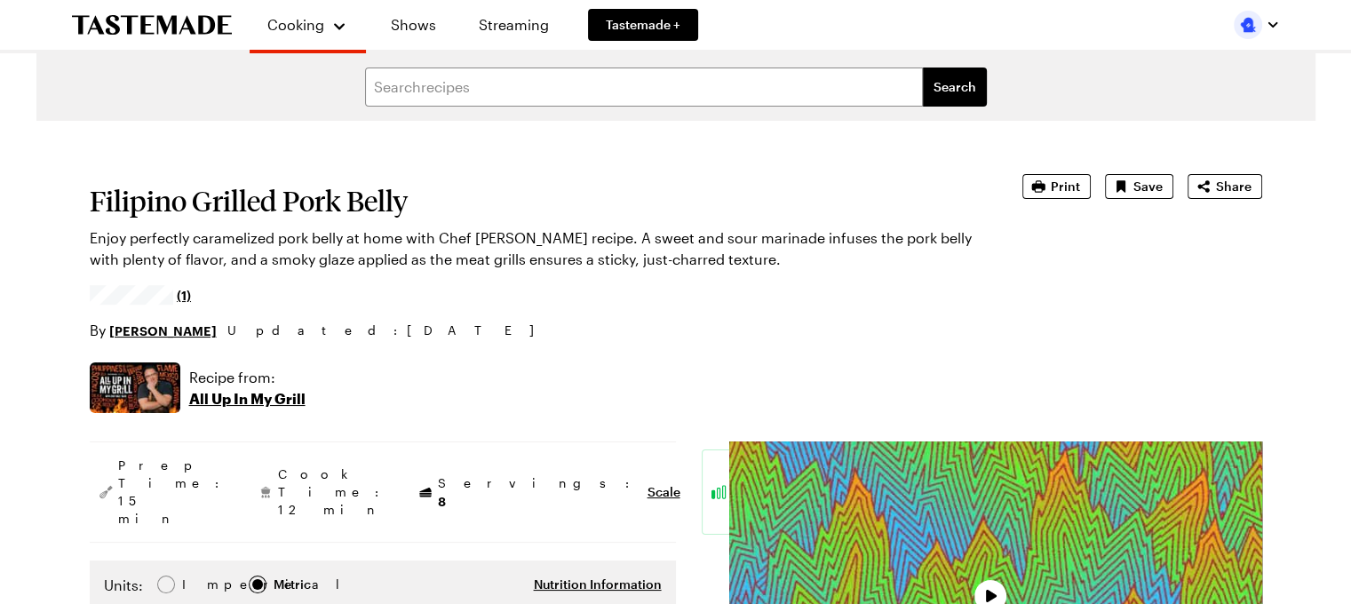
type textarea "x"
click at [241, 399] on p "All Up In My Grill" at bounding box center [247, 398] width 116 height 21
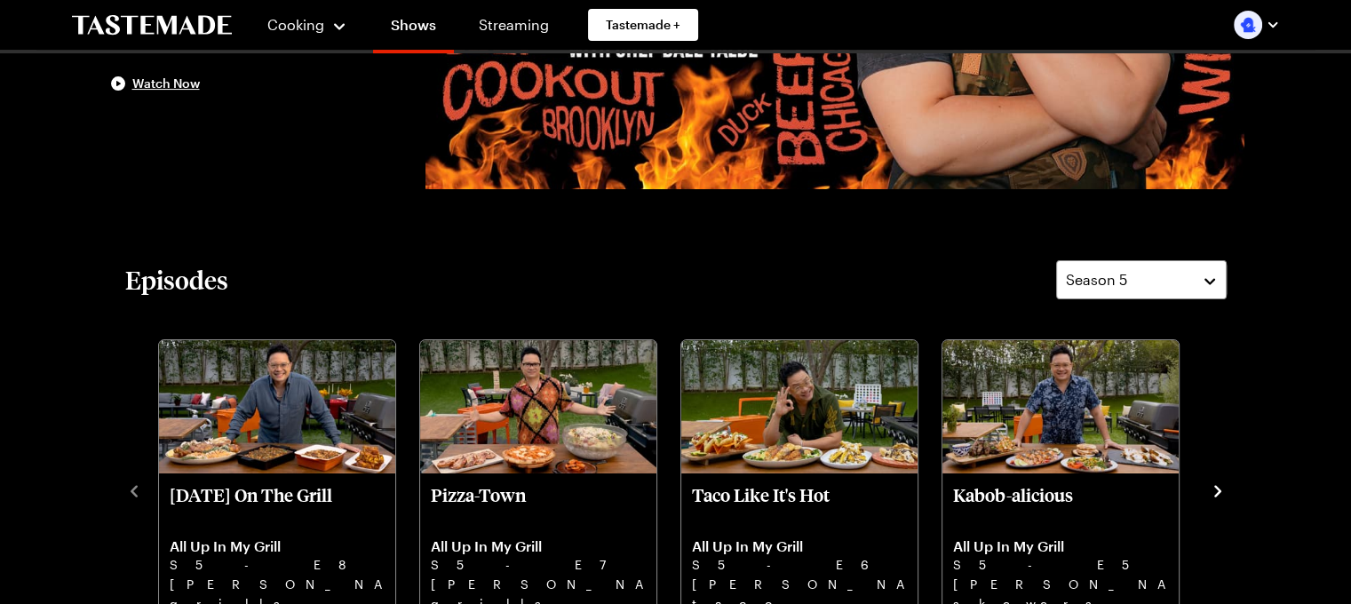
scroll to position [408, 0]
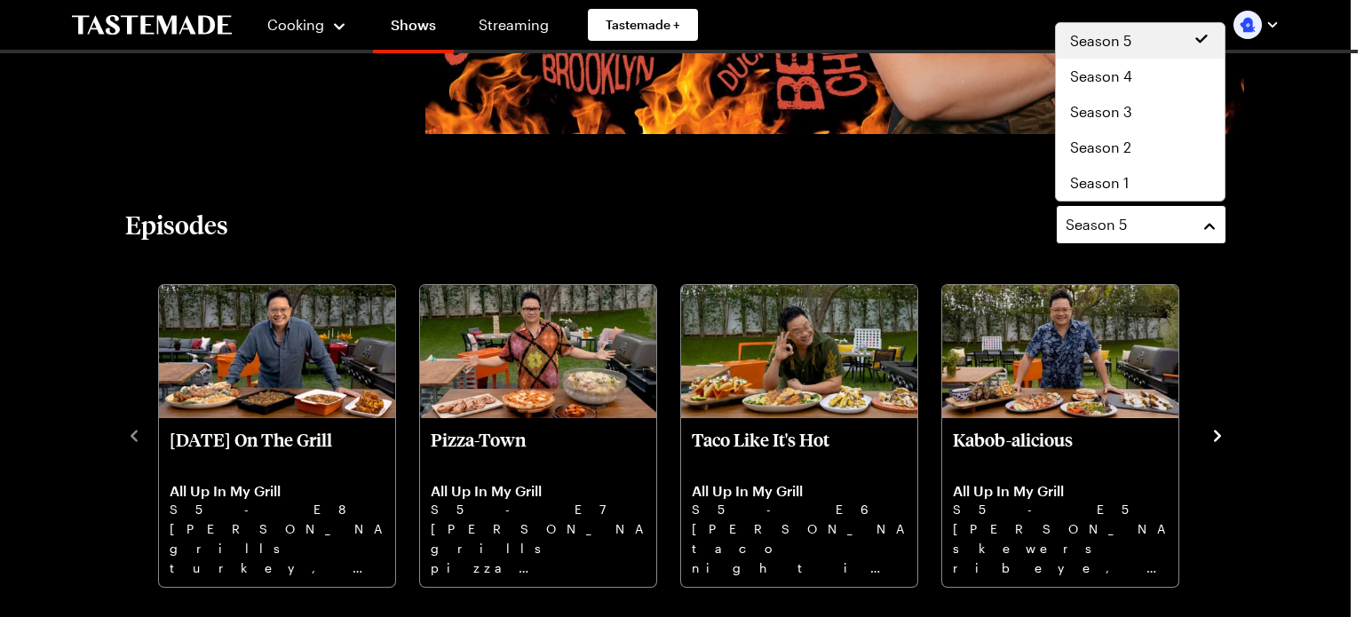
click at [1210, 222] on button "Season 5" at bounding box center [1141, 224] width 170 height 39
click at [1112, 76] on span "Season 4" at bounding box center [1101, 76] width 62 height 21
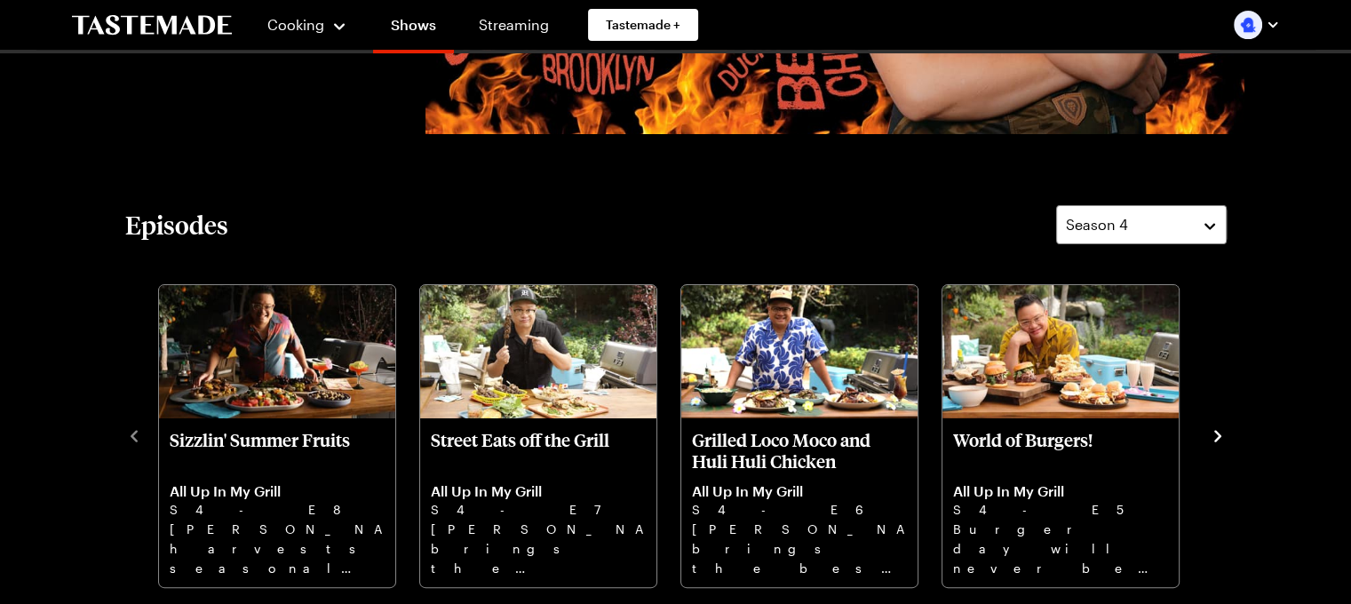
click at [1216, 436] on icon "navigate to next item" at bounding box center [1218, 436] width 18 height 18
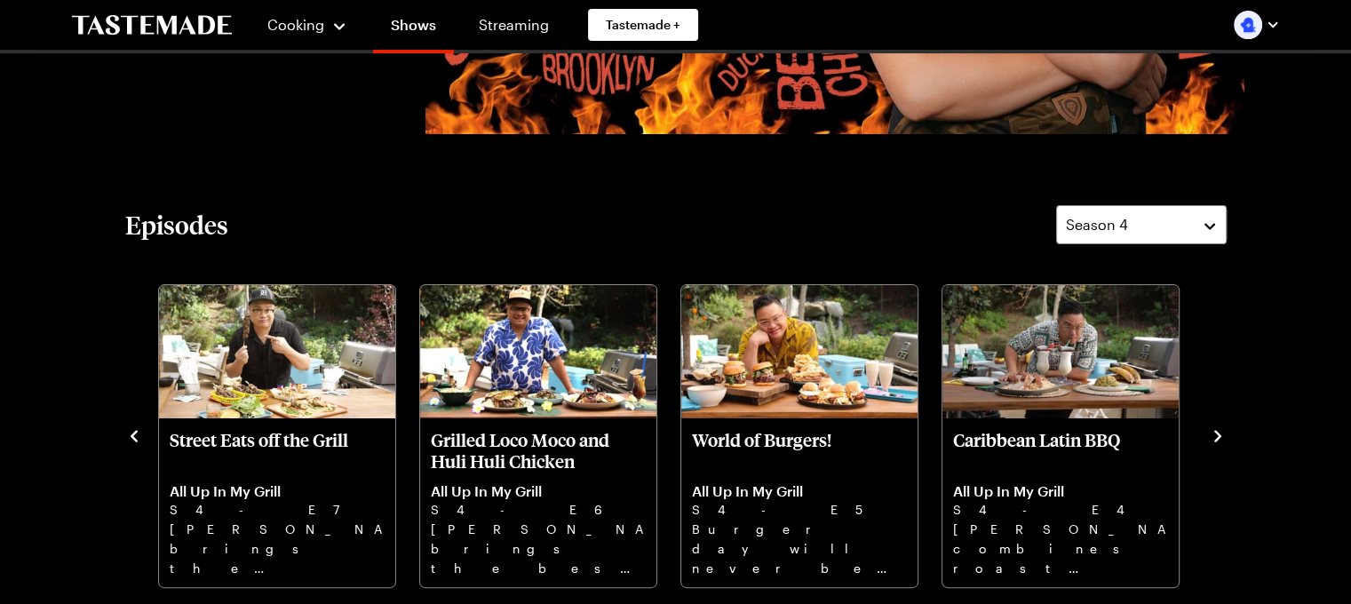
click at [1216, 436] on icon "navigate to next item" at bounding box center [1218, 436] width 18 height 18
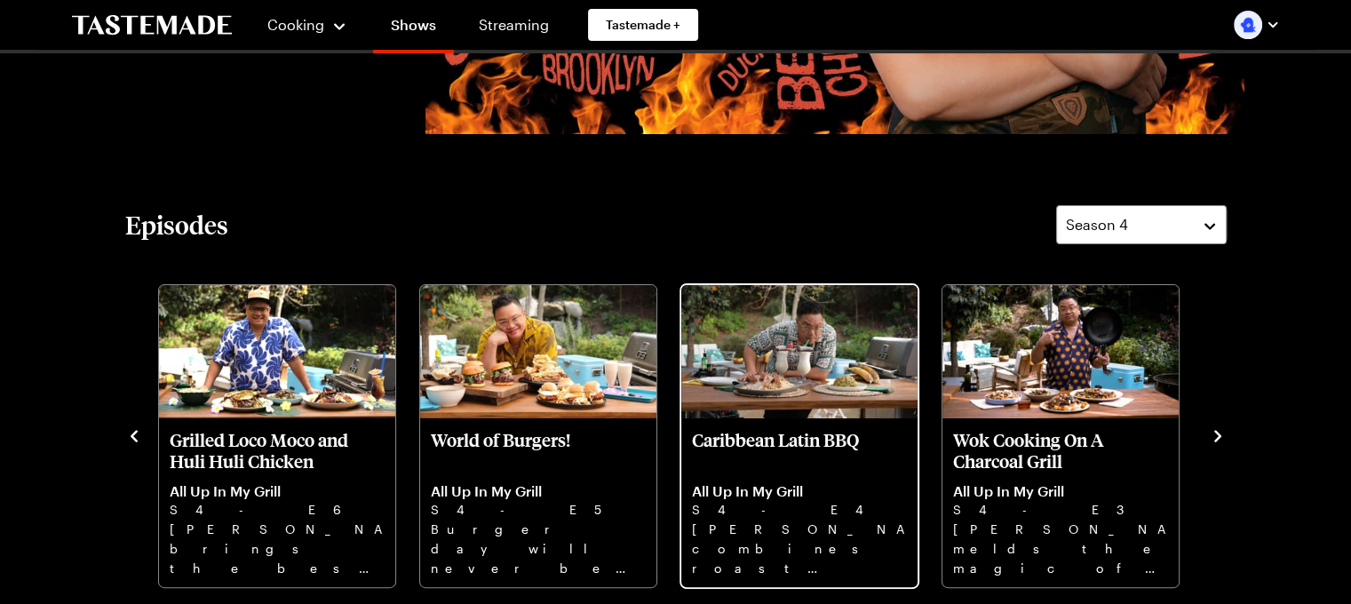
click at [804, 448] on p "Caribbean Latin BBQ" at bounding box center [799, 450] width 215 height 43
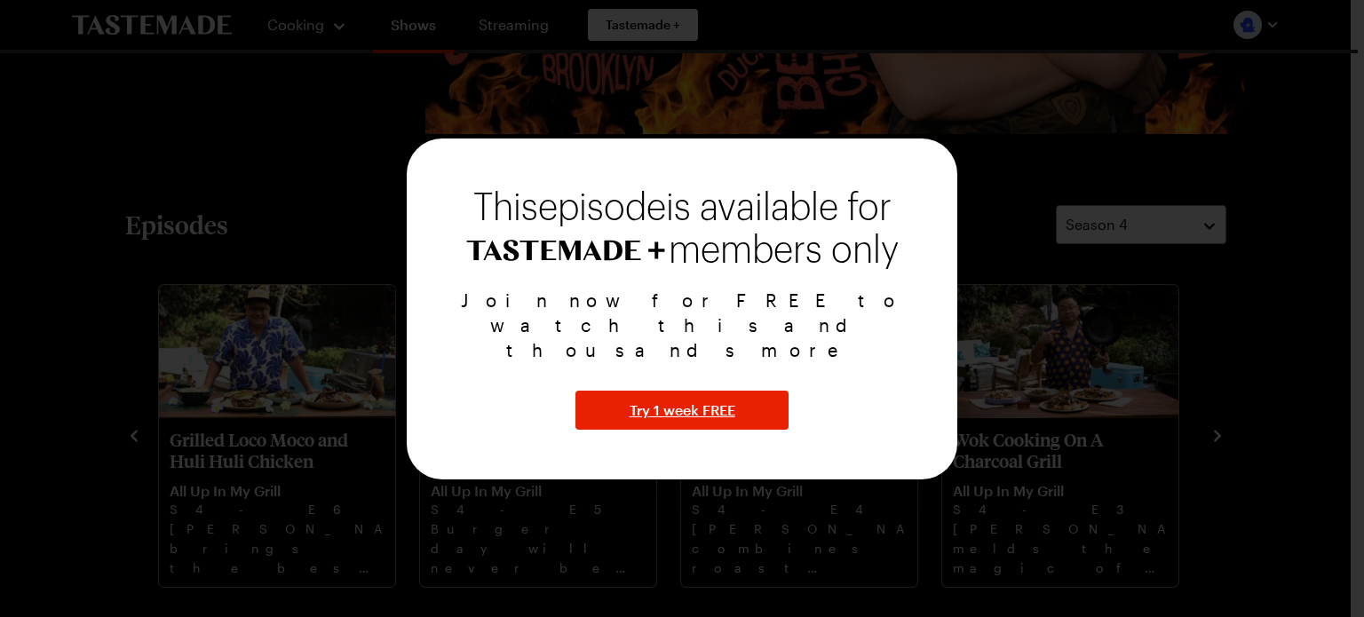
click at [1316, 344] on div at bounding box center [682, 308] width 1364 height 617
